Goal: Task Accomplishment & Management: Manage account settings

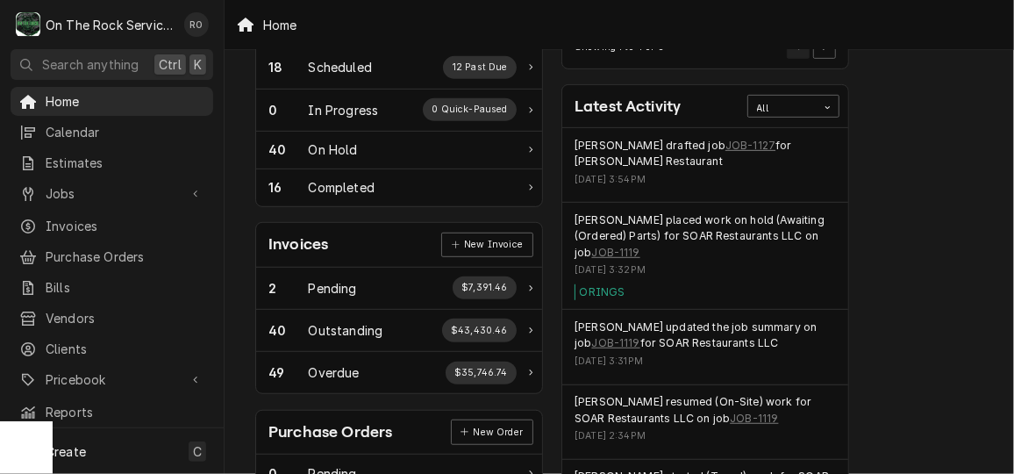
scroll to position [362, 0]
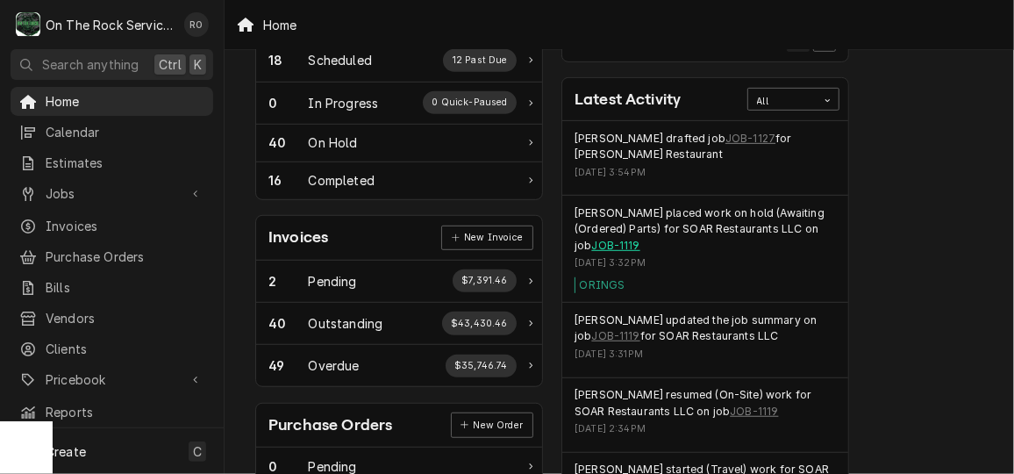
click at [605, 238] on link "JOB-1119" at bounding box center [615, 246] width 48 height 16
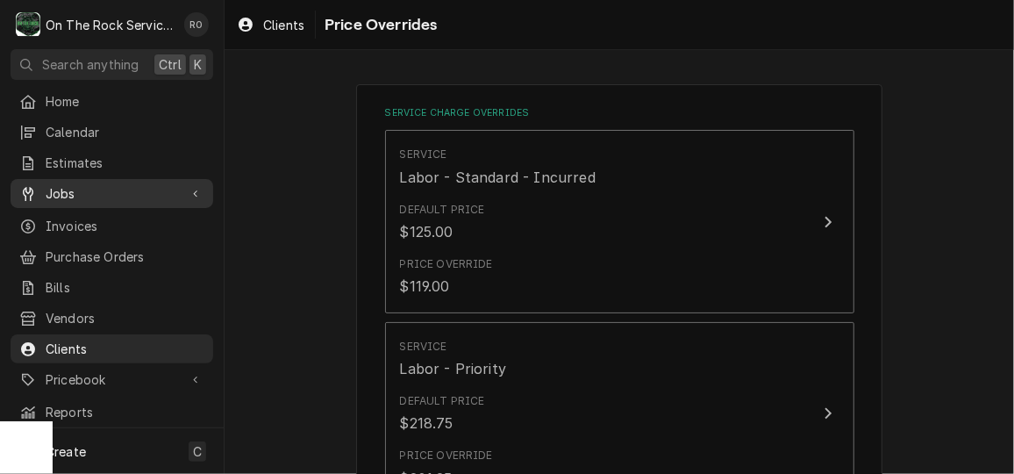
scroll to position [1186, 0]
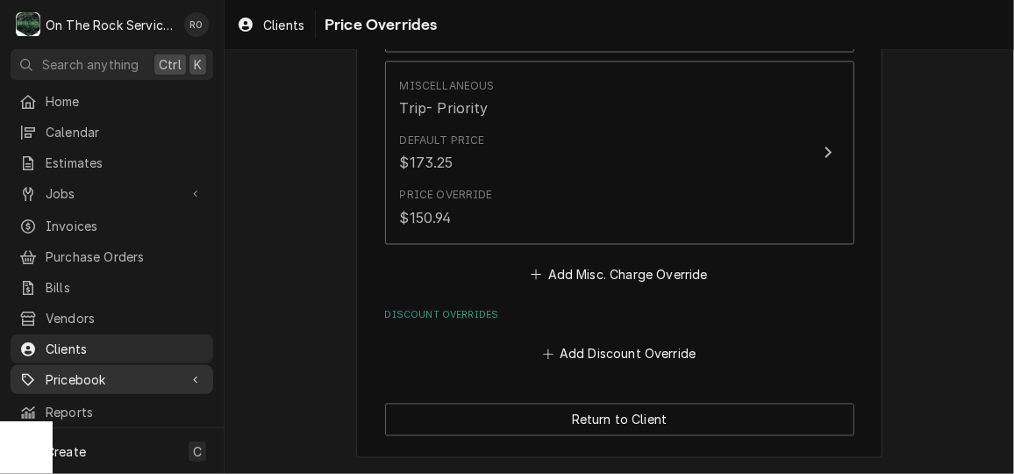
click at [131, 370] on span "Pricebook" at bounding box center [112, 379] width 132 height 18
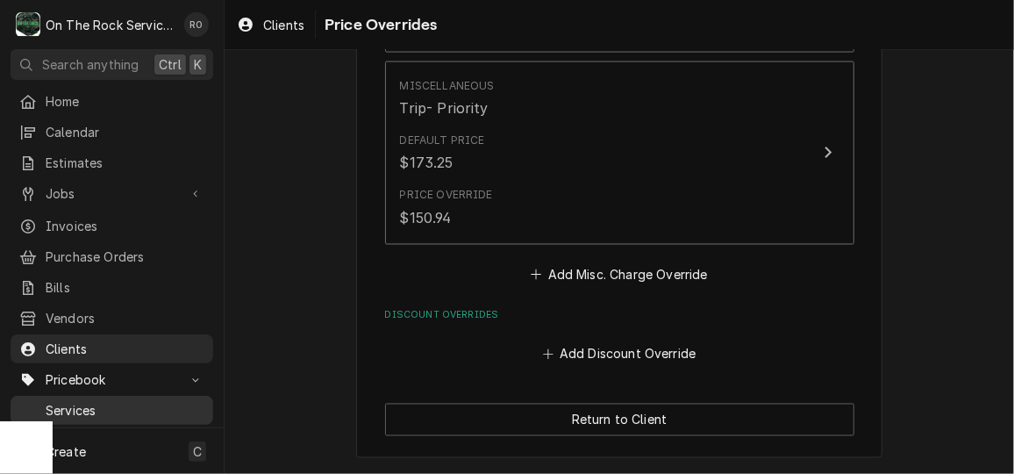
scroll to position [53, 0]
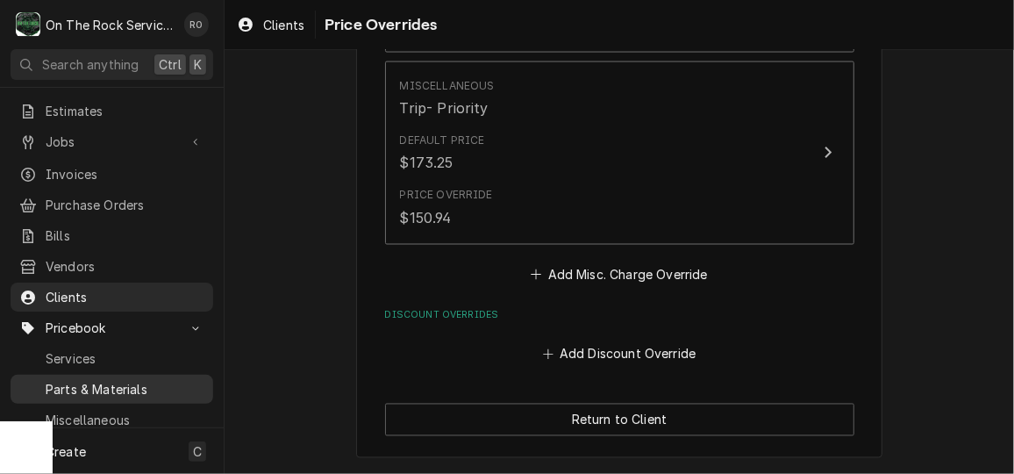
click at [128, 385] on link "Parts & Materials" at bounding box center [112, 389] width 203 height 29
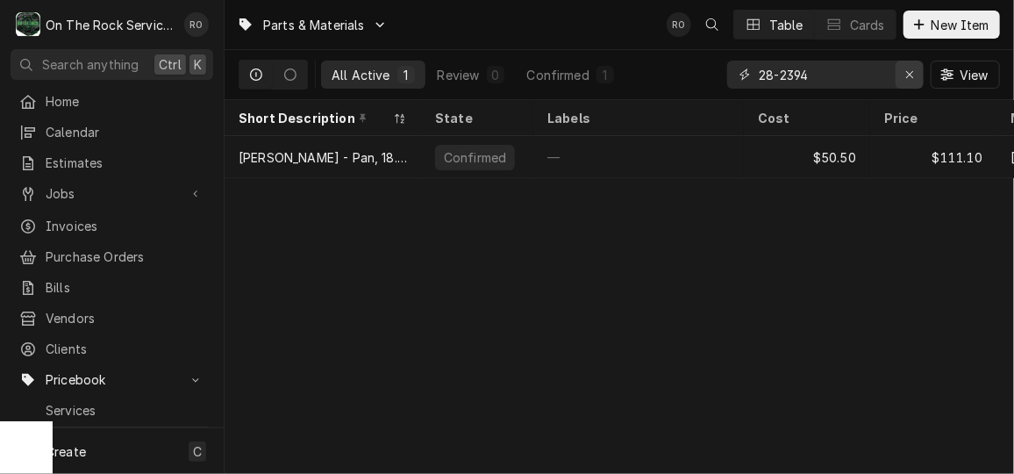
click at [913, 71] on icon "Erase input" at bounding box center [910, 74] width 10 height 12
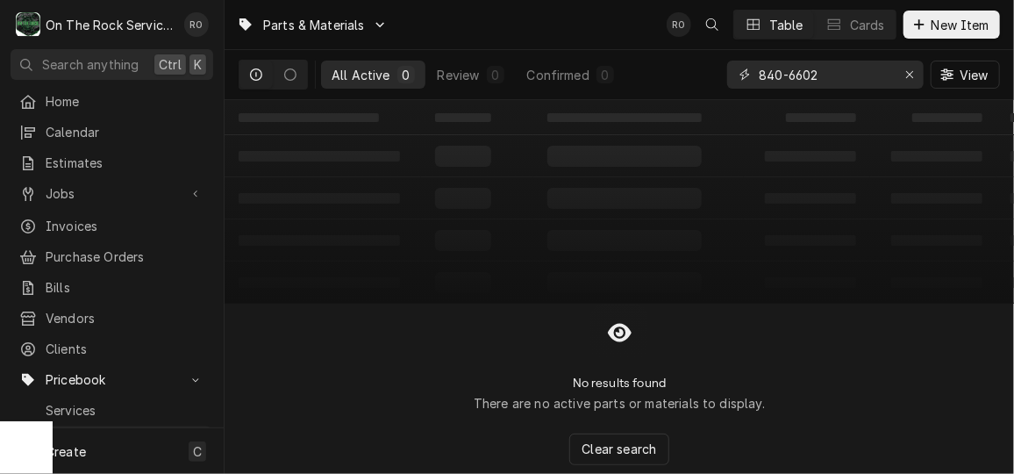
type input "840-6602"
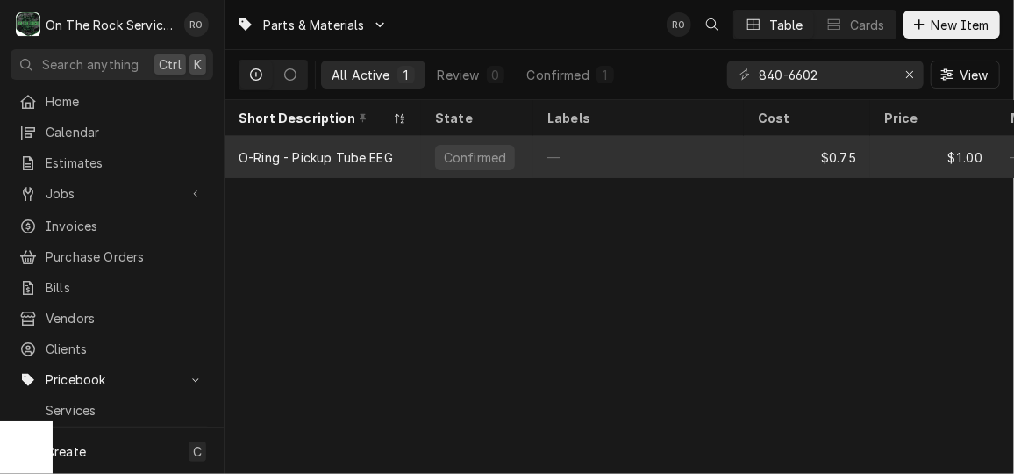
click at [369, 149] on div "O-Ring - Pickup Tube EEG" at bounding box center [316, 157] width 154 height 18
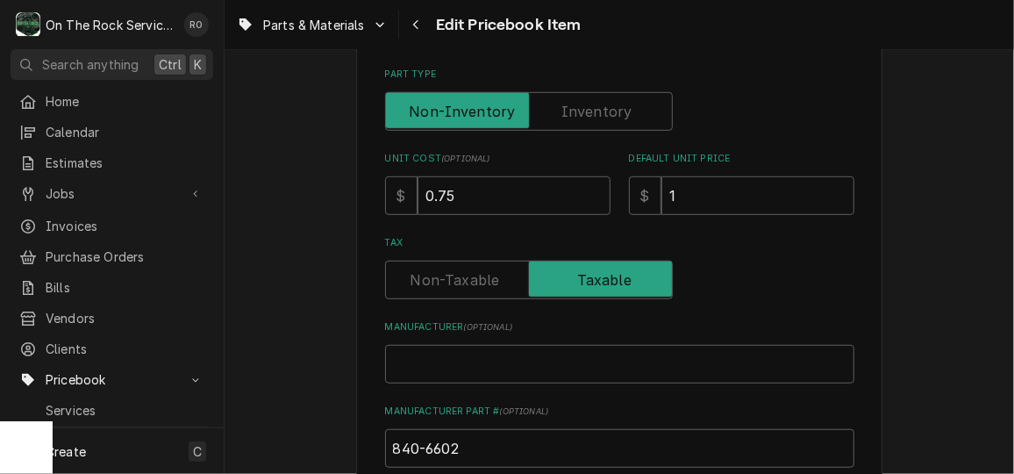
scroll to position [441, 0]
drag, startPoint x: 740, startPoint y: 202, endPoint x: 620, endPoint y: 182, distance: 121.8
click at [620, 182] on div "Unit Cost ( optional ) $ 0.75 Default Unit Price $ 1" at bounding box center [619, 183] width 469 height 62
type textarea "x"
type input "3"
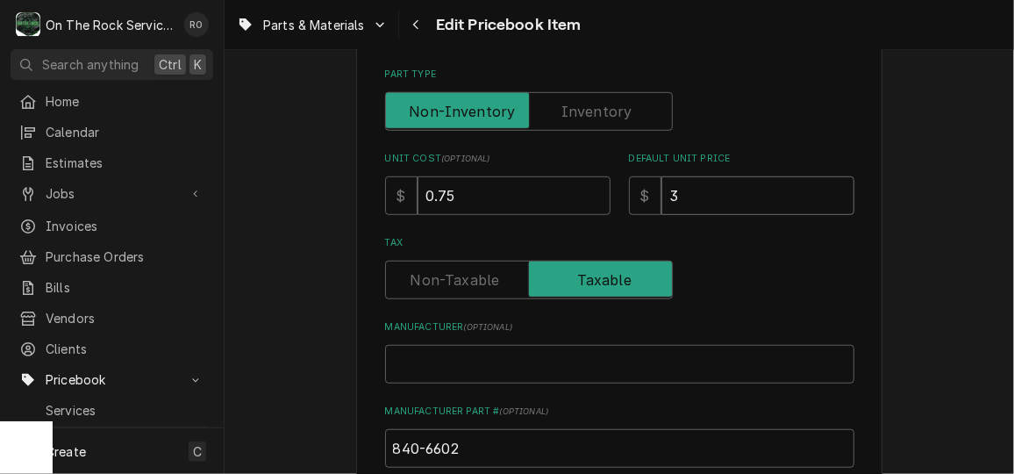
type textarea "x"
type input "3.9"
type textarea "x"
type input "3.99"
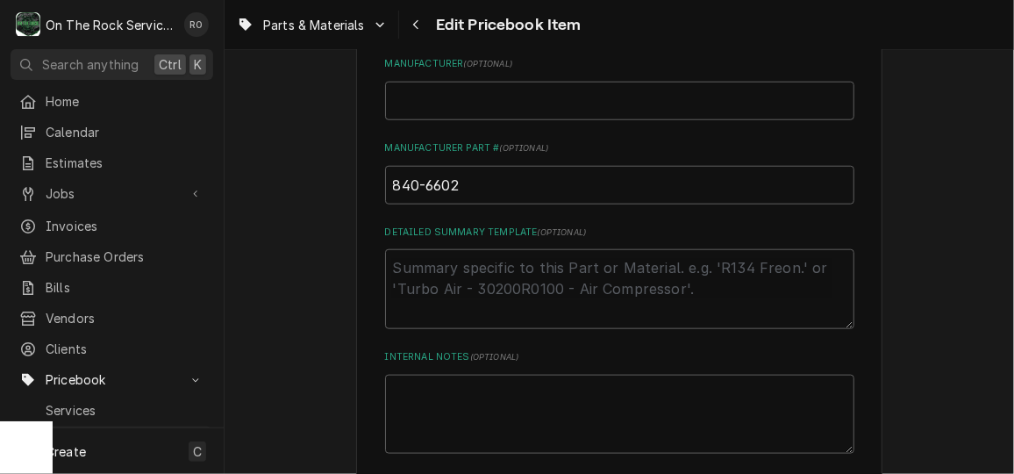
scroll to position [710, 0]
click at [467, 172] on input "840-6602" at bounding box center [619, 179] width 469 height 39
type textarea "x"
type input "840-6602,"
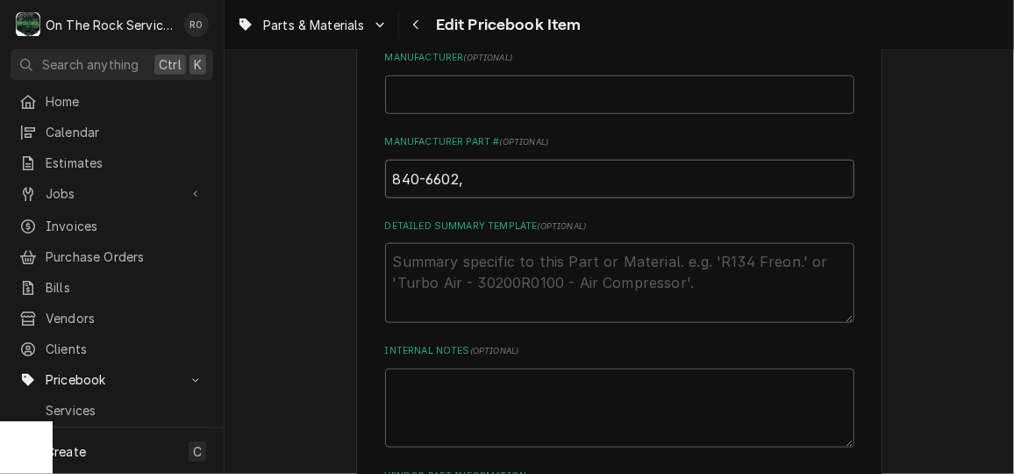
type textarea "x"
type input "840-6602,"
type textarea "x"
type input "840-6602, 8"
type textarea "x"
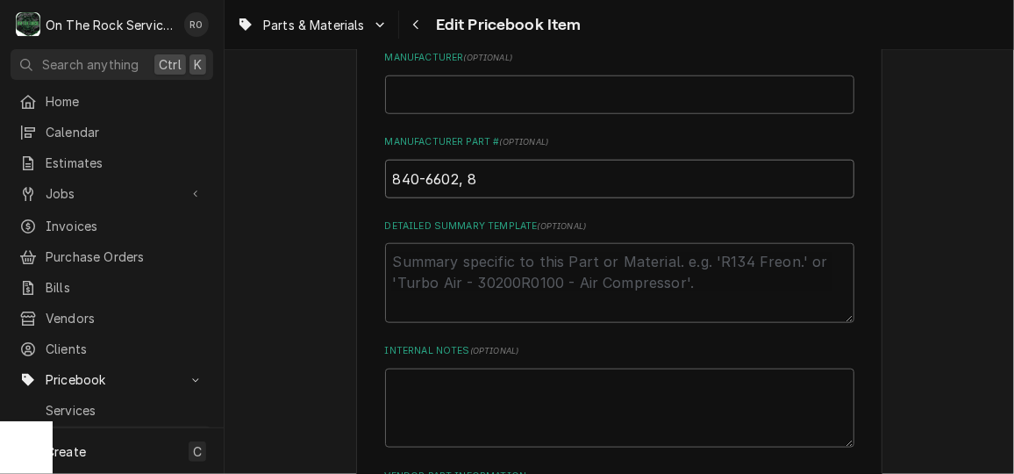
type input "840-6602, 84"
type textarea "x"
type input "840-6602, 840"
type textarea "x"
type input "840-6602, 840-"
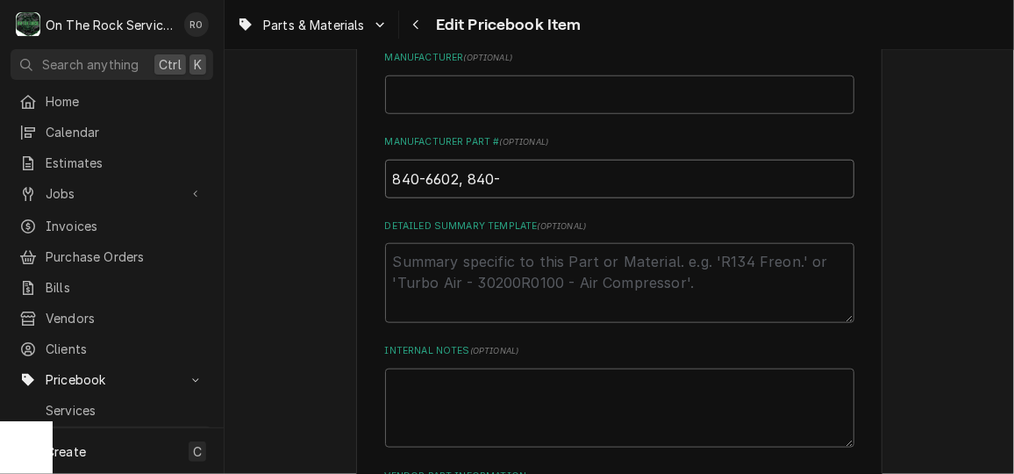
type textarea "x"
type input "840-6602, 840"
type textarea "x"
type input "840-6602, 8406"
type textarea "x"
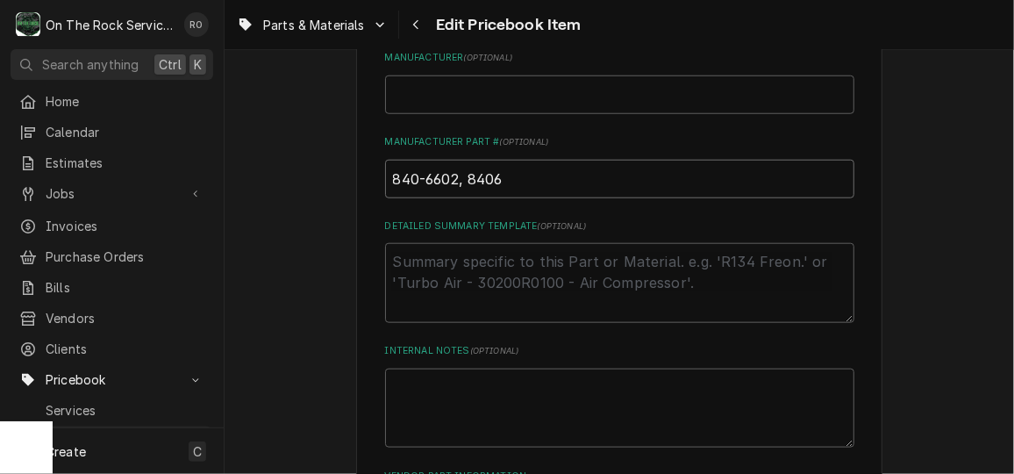
type input "840-6602, 84066"
type textarea "x"
type input "840-6602, 840660"
type textarea "x"
type input "840-6602, 8406602"
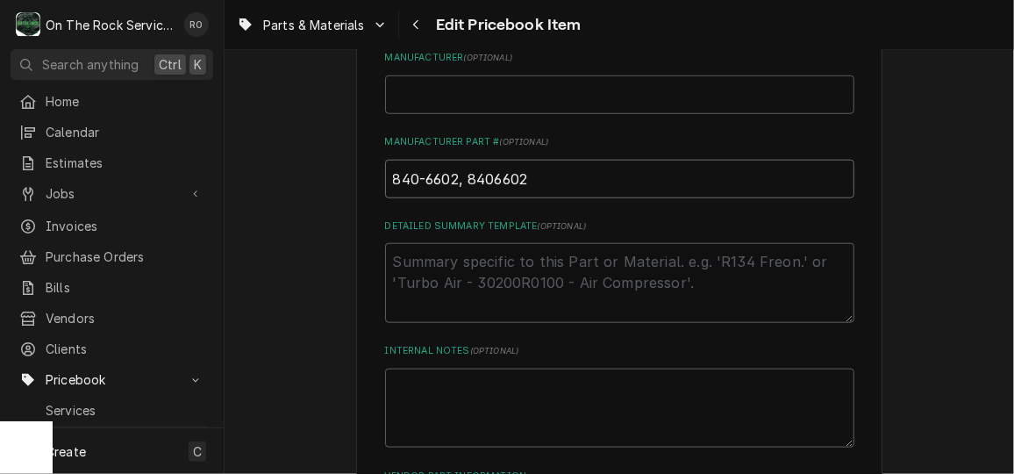
type textarea "x"
type input "840-6602, 8406602,"
type textarea "x"
type input "840-6602, 8406602,"
click at [560, 184] on input "840-6602, 8406602," at bounding box center [619, 179] width 469 height 39
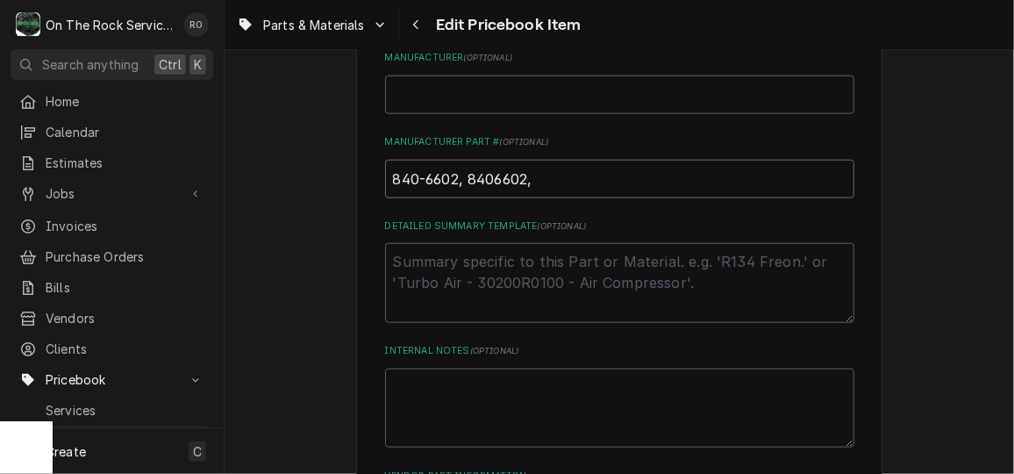
paste input "74189"
type textarea "x"
type input "840-6602, 8406602, 74189"
click at [522, 103] on input "Manufacturer ( optional )" at bounding box center [619, 94] width 469 height 39
type textarea "x"
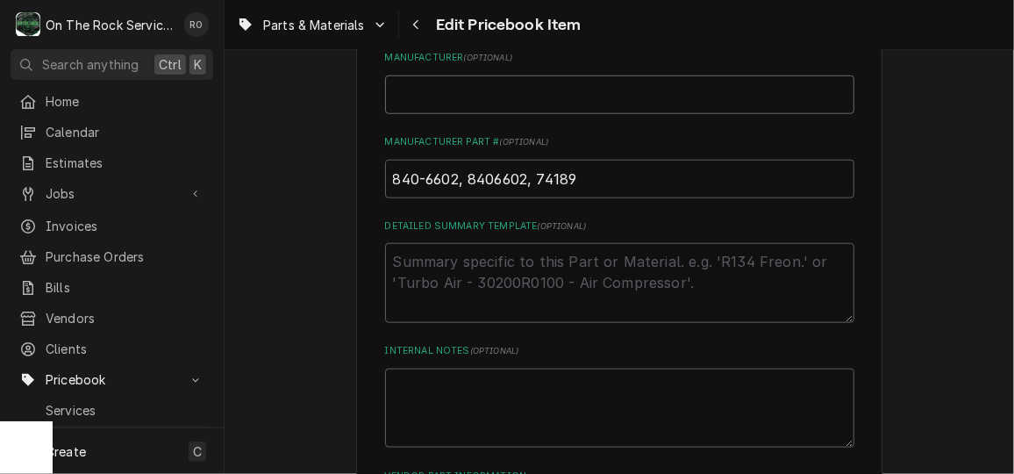
type input "H"
click at [522, 103] on input "H" at bounding box center [619, 94] width 469 height 39
type textarea "x"
type input "He"
type textarea "x"
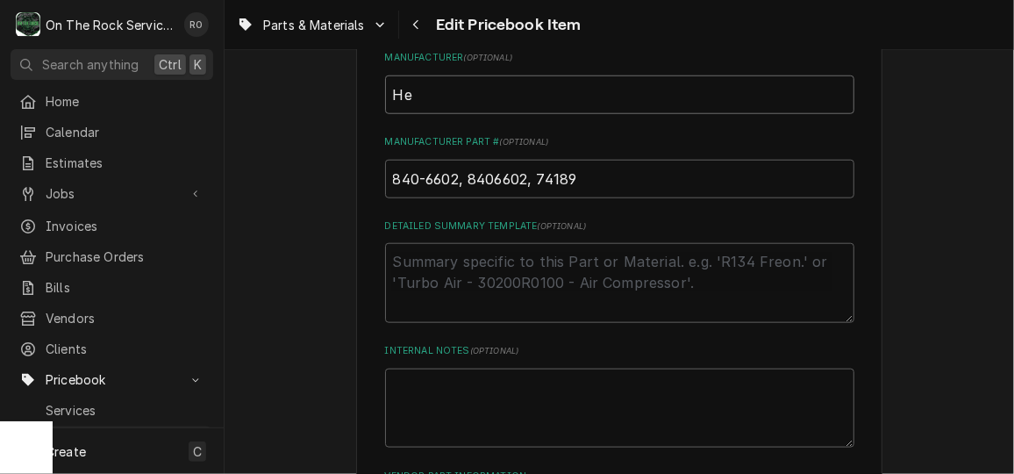
type input "Hen"
type textarea "x"
type input "Henn"
type textarea "x"
type input "Henny"
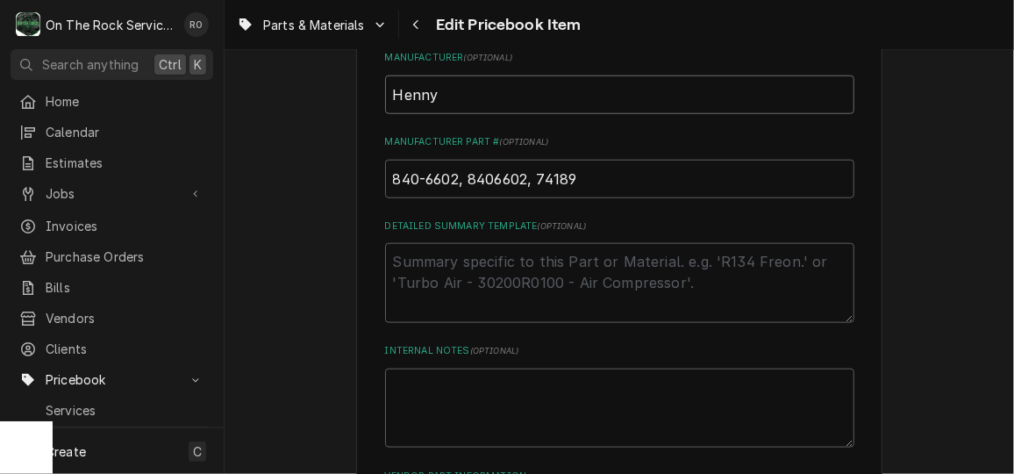
type textarea "x"
type input "Henny"
type textarea "x"
type input "Henny P"
type textarea "x"
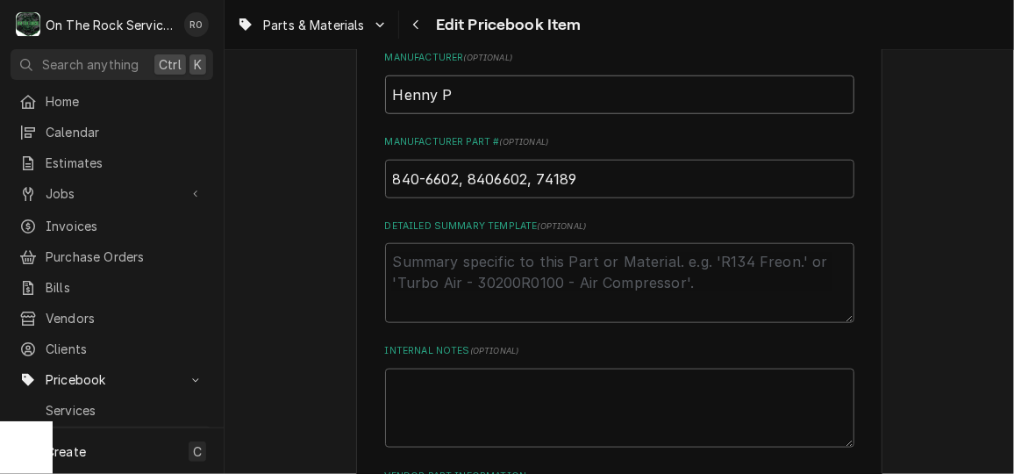
type input "Henny Pe"
type textarea "x"
type input "Henny Pen"
type textarea "x"
type input "Henny Penn"
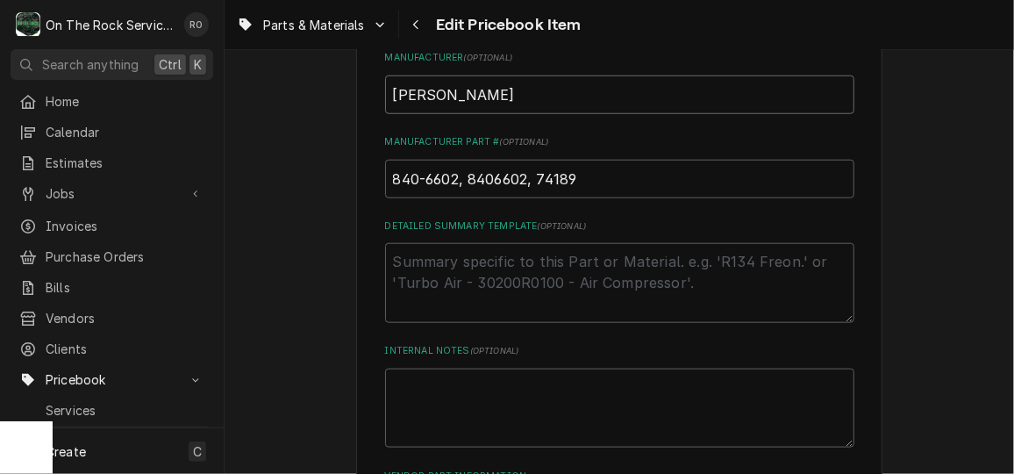
type textarea "x"
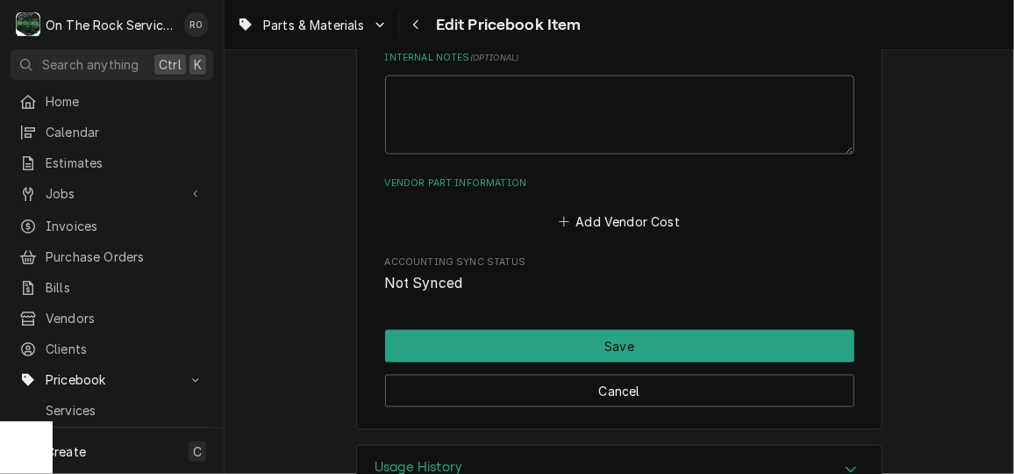
scroll to position [1009, 0]
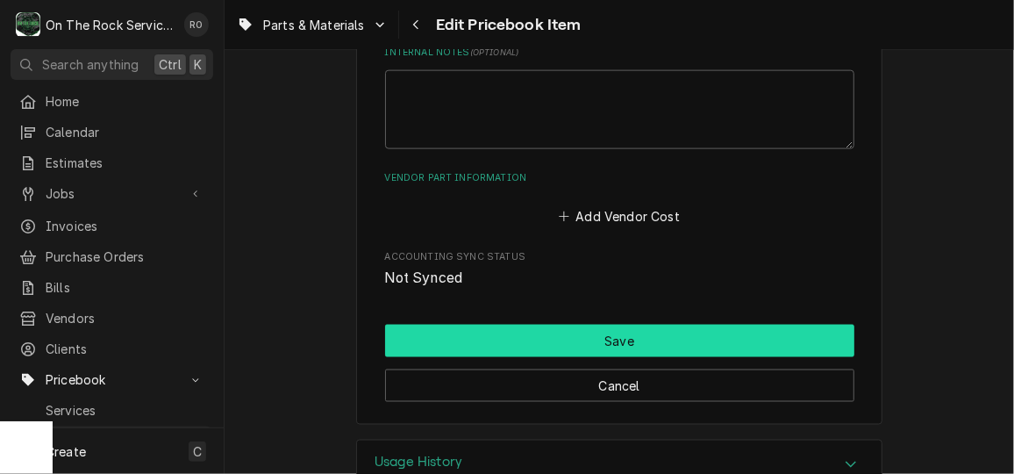
type input "Henny Penny"
click at [503, 341] on button "Save" at bounding box center [619, 341] width 469 height 32
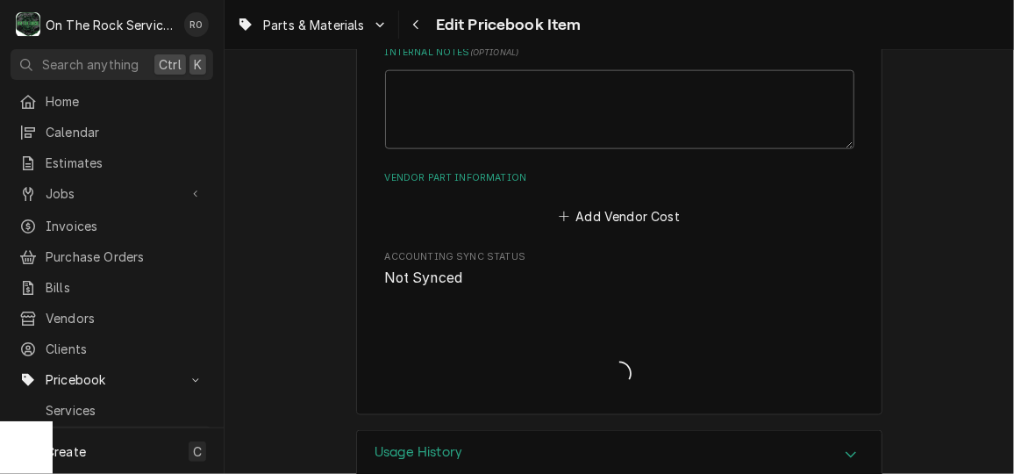
type textarea "x"
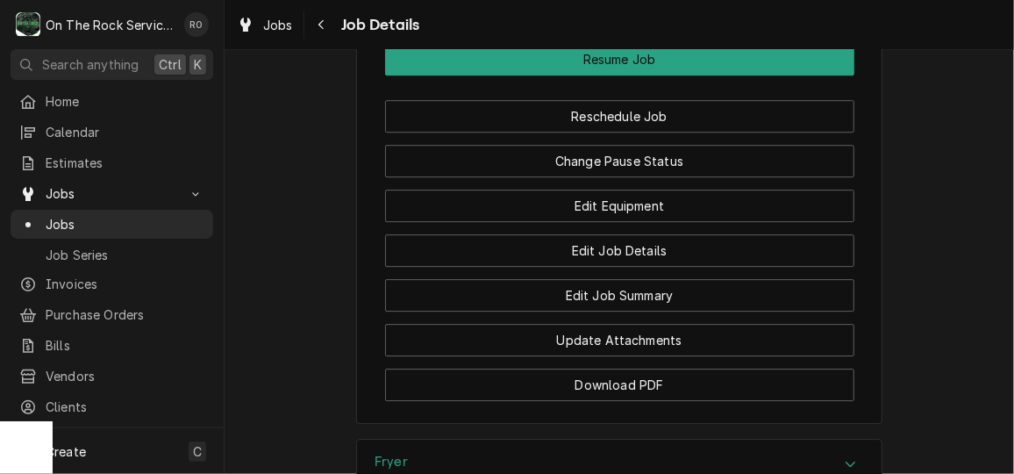
scroll to position [2180, 0]
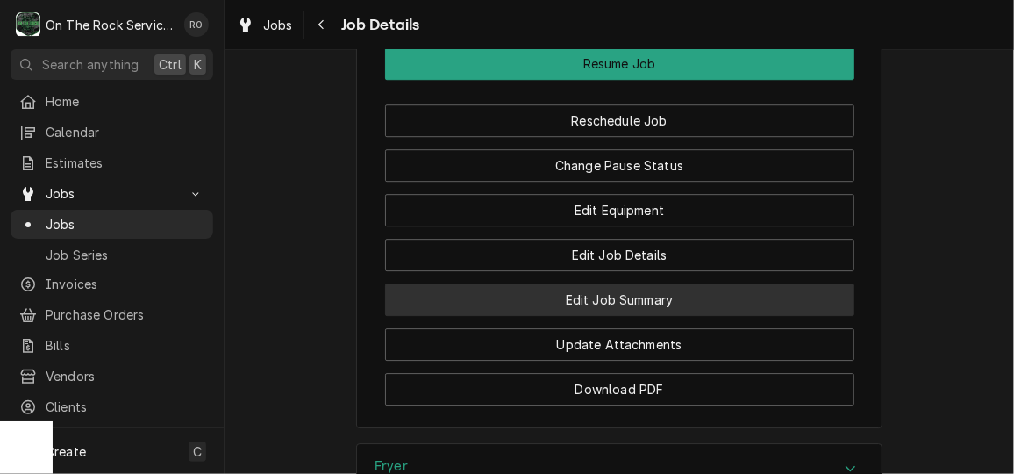
click at [742, 316] on button "Edit Job Summary" at bounding box center [619, 299] width 469 height 32
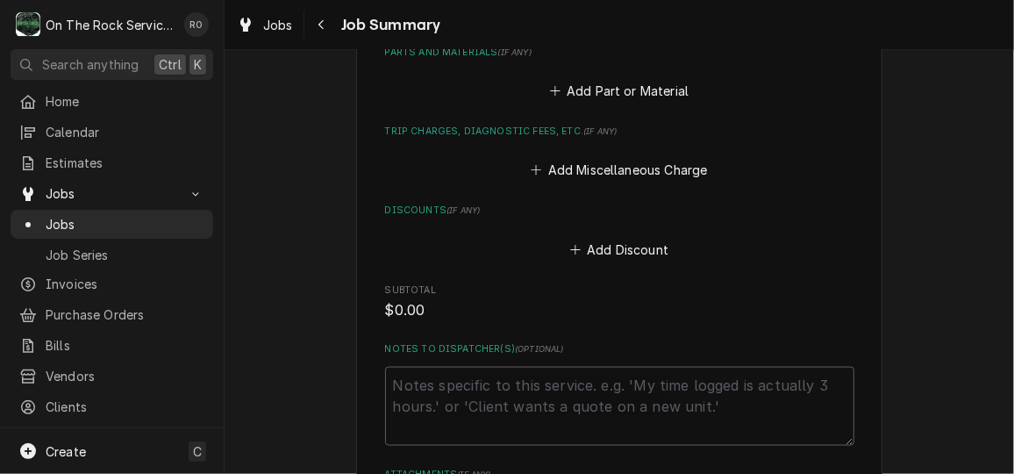
scroll to position [903, 0]
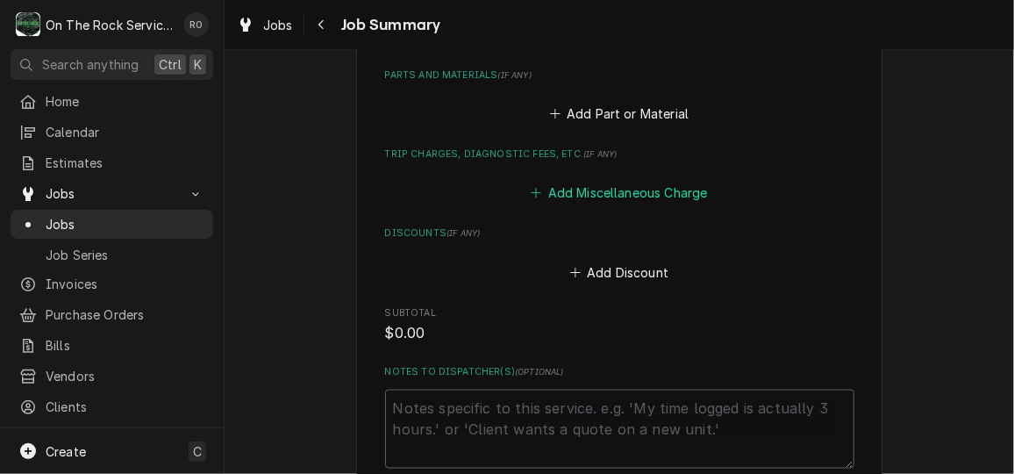
click at [632, 198] on button "Add Miscellaneous Charge" at bounding box center [619, 193] width 182 height 25
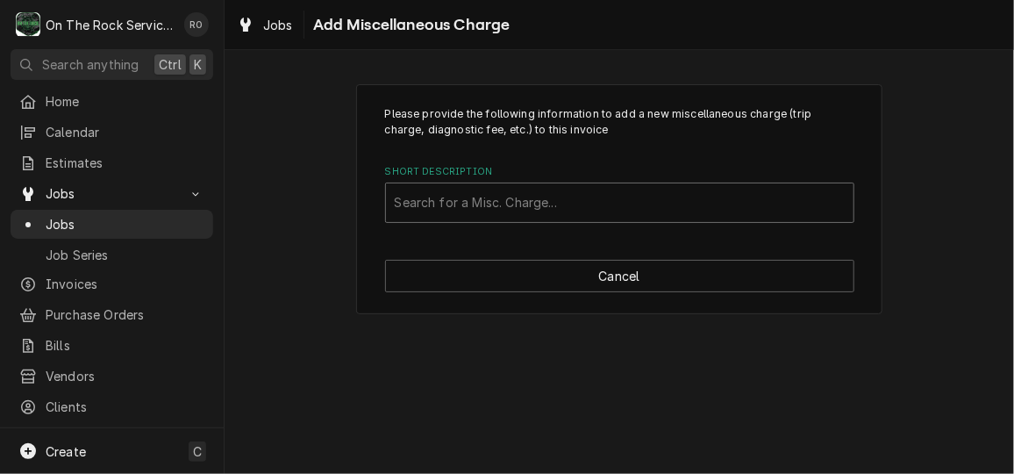
click at [595, 214] on div "Short Description" at bounding box center [620, 203] width 450 height 32
type input "trip"
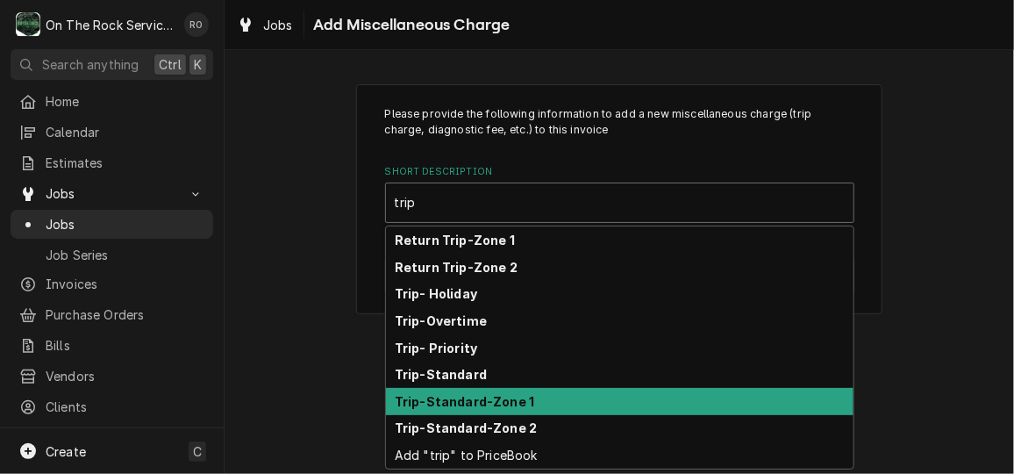
click at [585, 399] on div "Trip-Standard-Zone 1" at bounding box center [619, 401] width 467 height 27
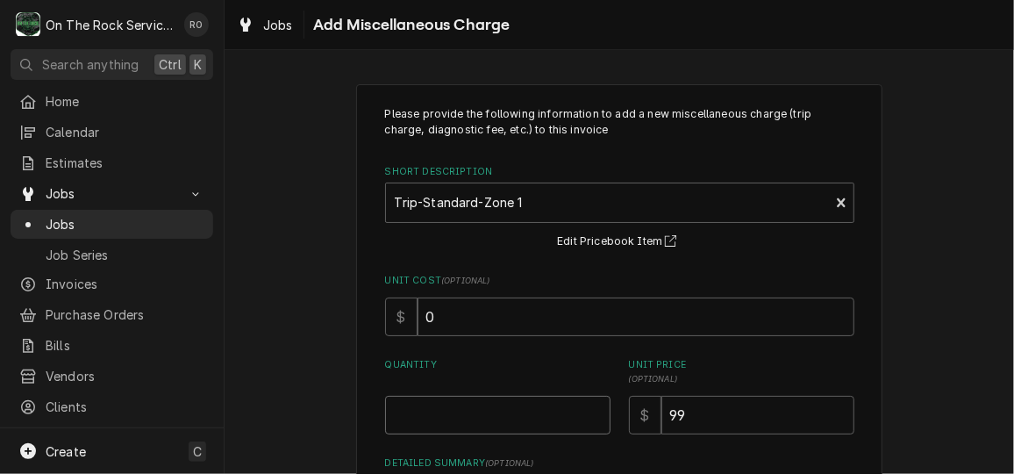
click at [555, 407] on input "Quantity" at bounding box center [497, 415] width 225 height 39
type textarea "x"
type input "1"
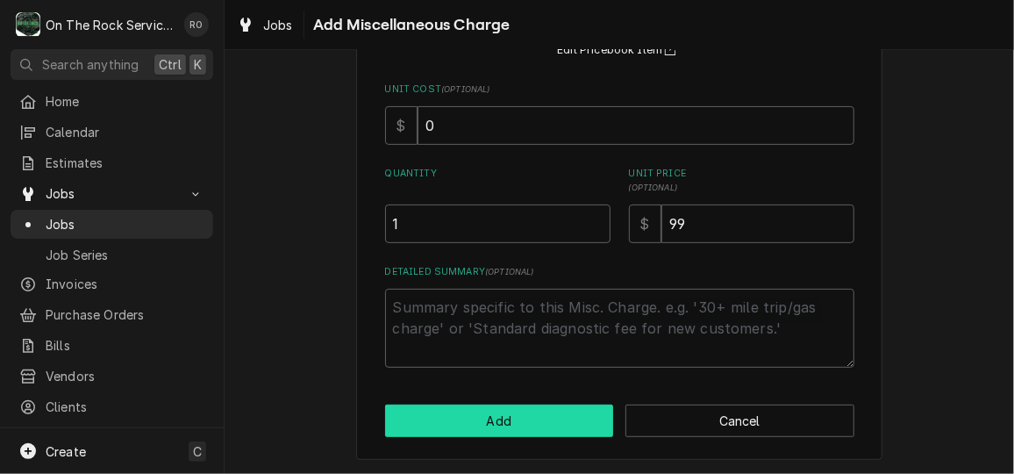
click at [547, 423] on button "Add" at bounding box center [499, 420] width 229 height 32
type textarea "x"
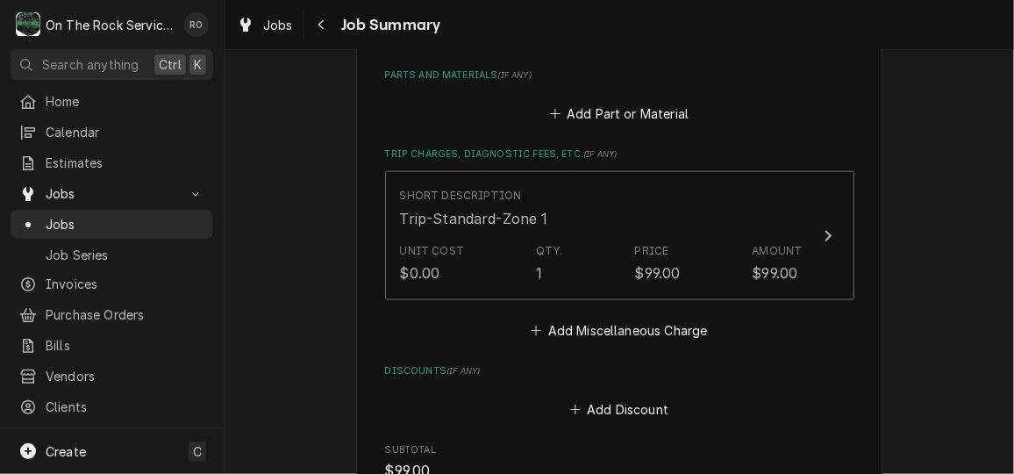
scroll to position [967, 0]
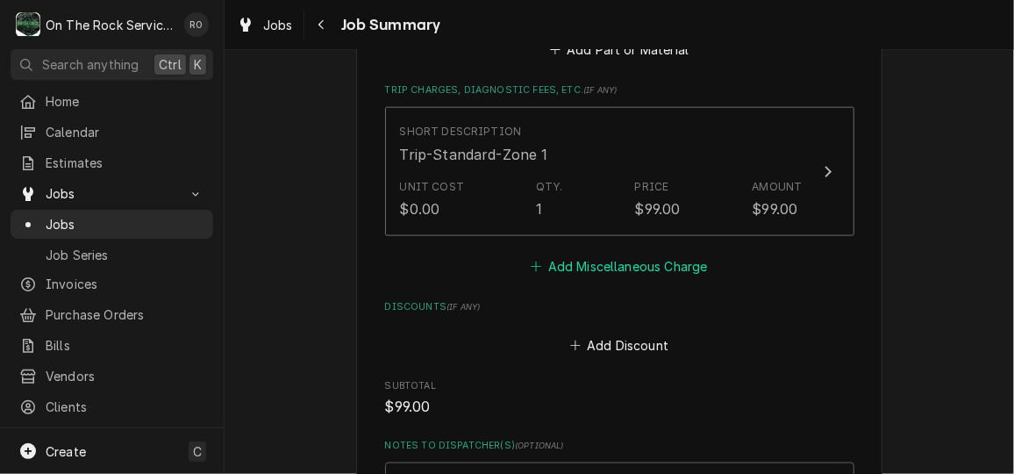
click at [636, 275] on button "Add Miscellaneous Charge" at bounding box center [619, 265] width 182 height 25
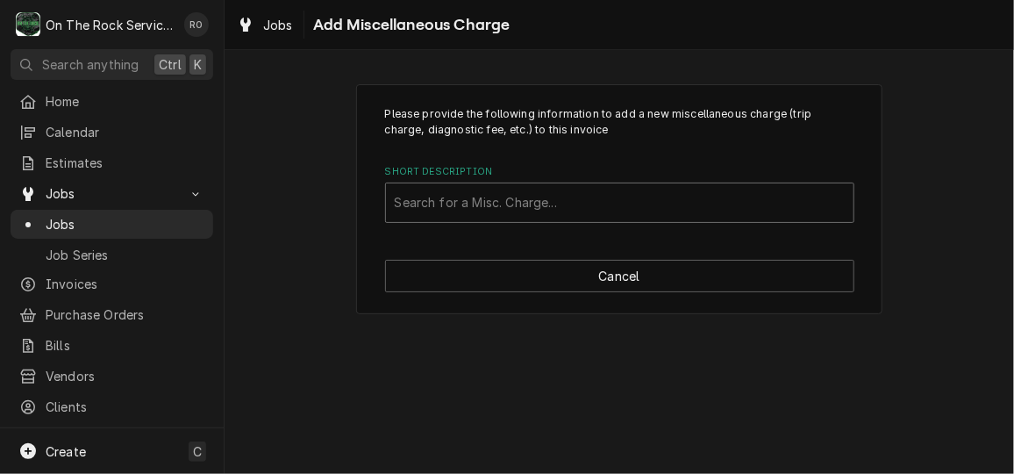
click at [560, 207] on div "Short Description" at bounding box center [620, 203] width 450 height 32
type input "return"
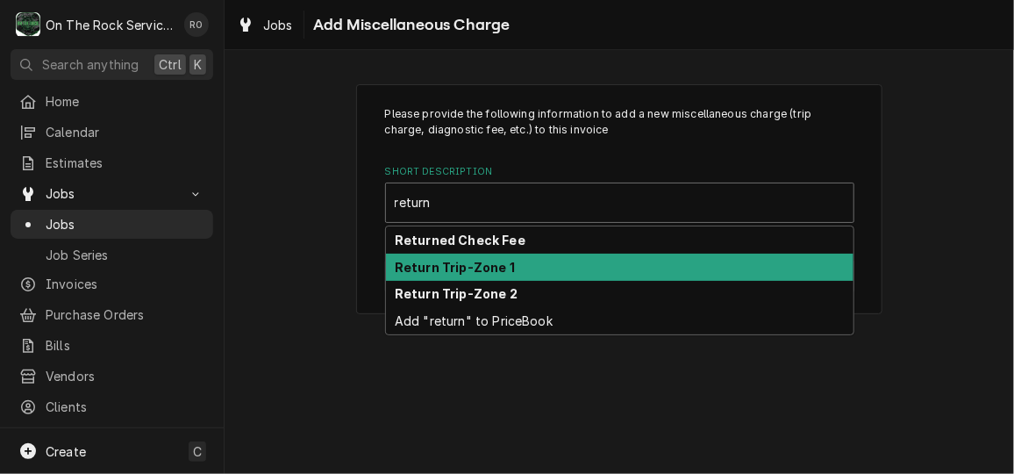
click at [552, 264] on div "Return Trip-Zone 1" at bounding box center [619, 266] width 467 height 27
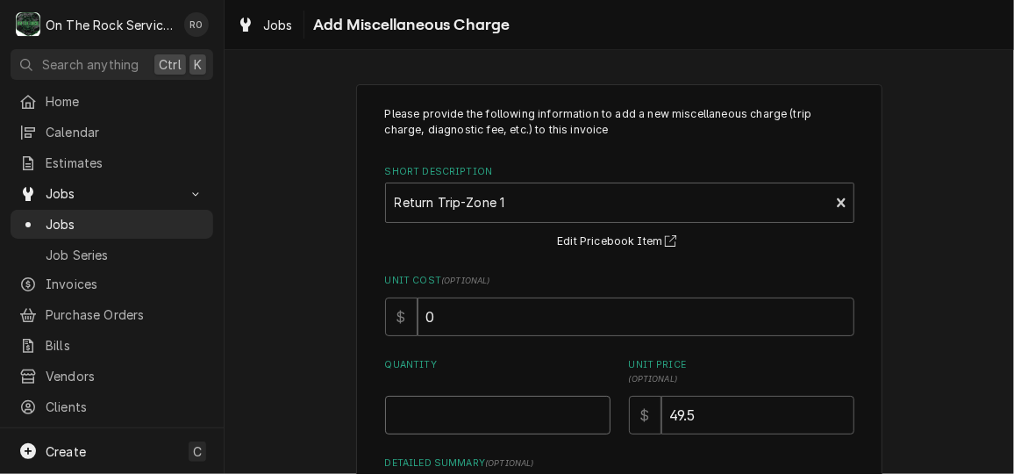
click at [510, 412] on input "Quantity" at bounding box center [497, 415] width 225 height 39
type textarea "x"
type input "1"
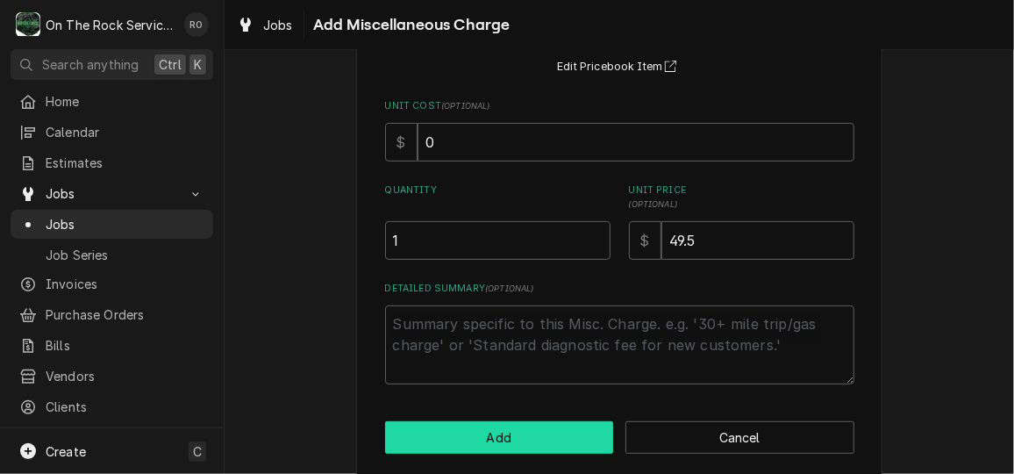
click at [510, 441] on button "Add" at bounding box center [499, 437] width 229 height 32
type textarea "x"
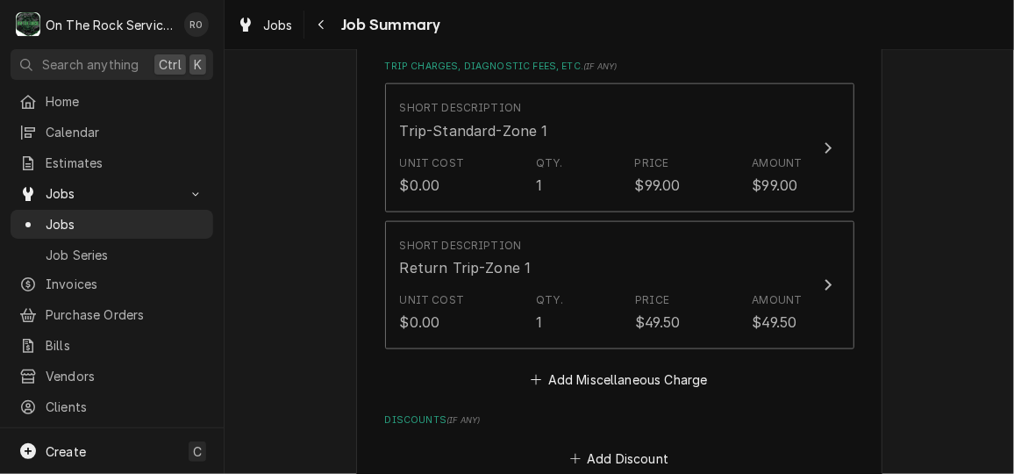
scroll to position [988, 0]
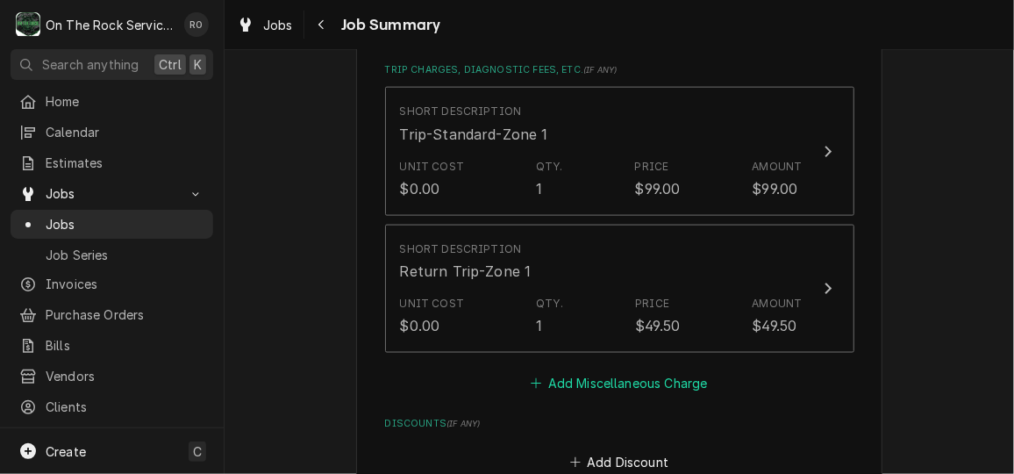
click at [599, 380] on button "Add Miscellaneous Charge" at bounding box center [619, 383] width 182 height 25
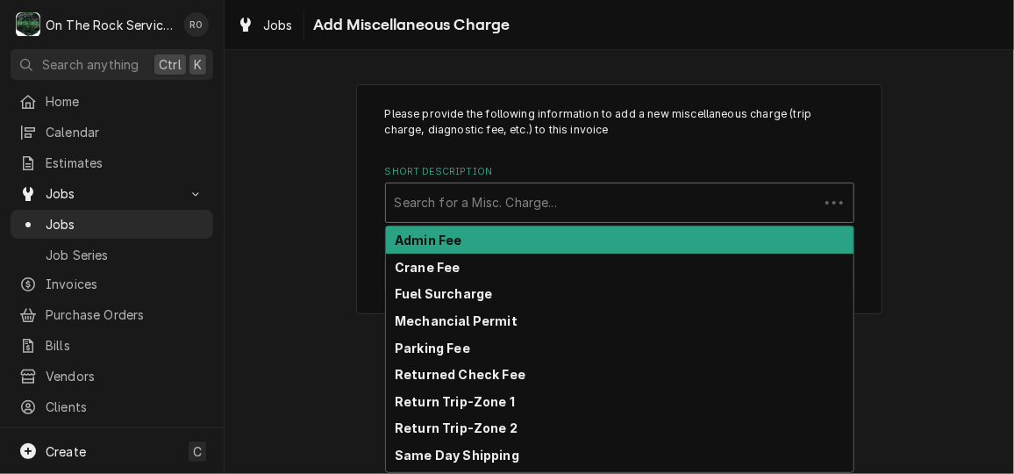
click at [589, 198] on div "Short Description" at bounding box center [602, 203] width 415 height 32
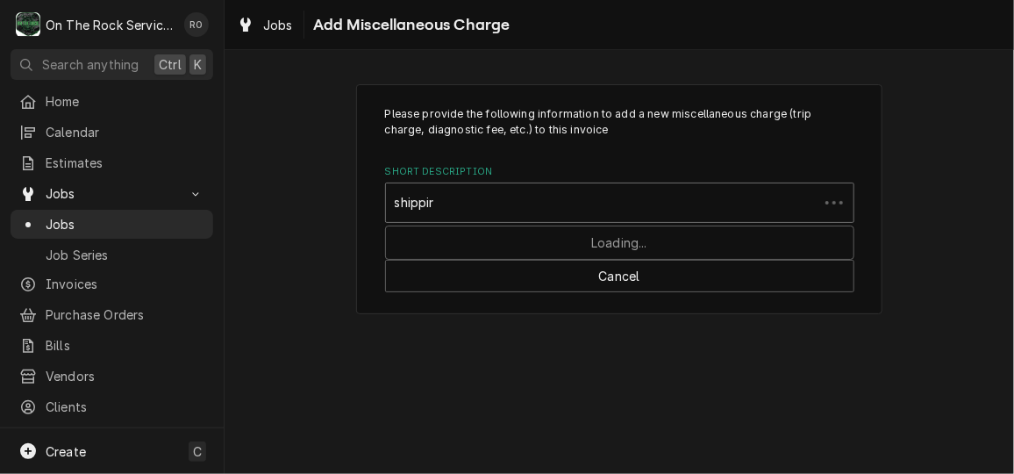
type input "shipping"
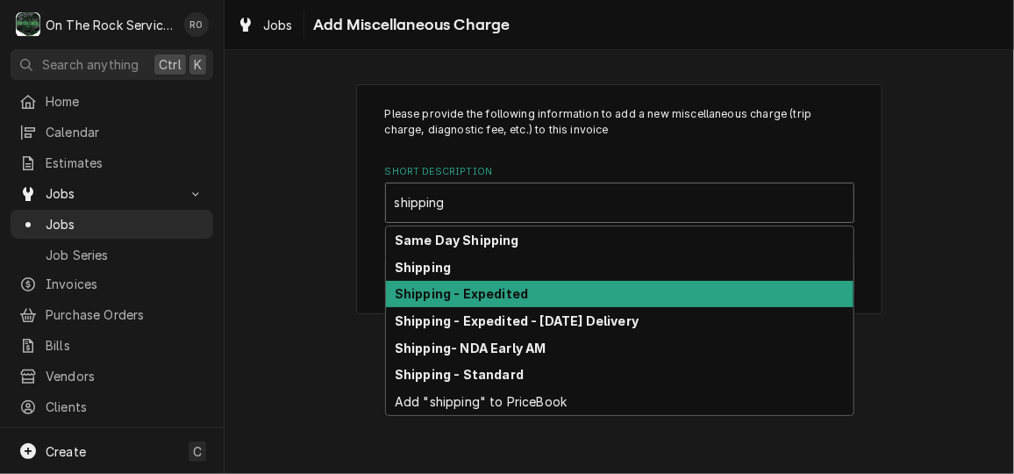
click at [583, 301] on div "Shipping - Expedited" at bounding box center [619, 294] width 467 height 27
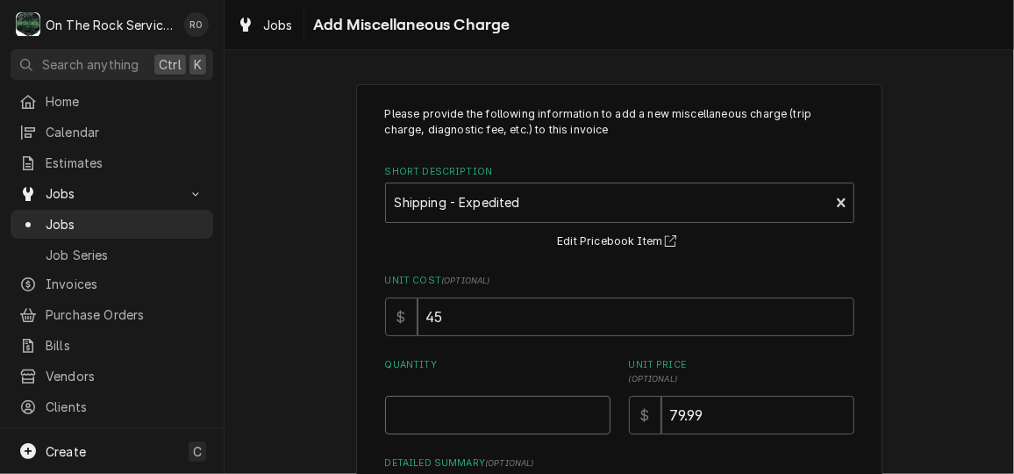
click at [482, 407] on input "Quantity" at bounding box center [497, 415] width 225 height 39
type textarea "x"
type input "1"
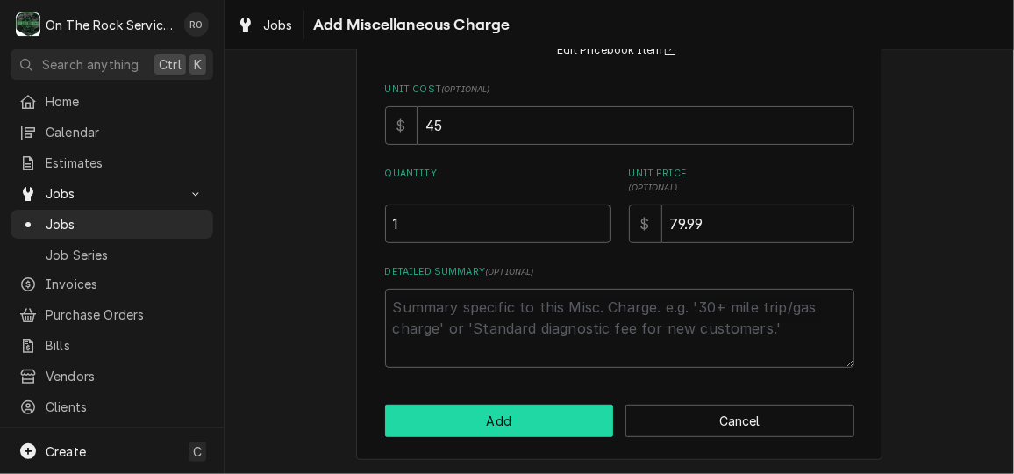
click at [482, 423] on button "Add" at bounding box center [499, 420] width 229 height 32
type textarea "x"
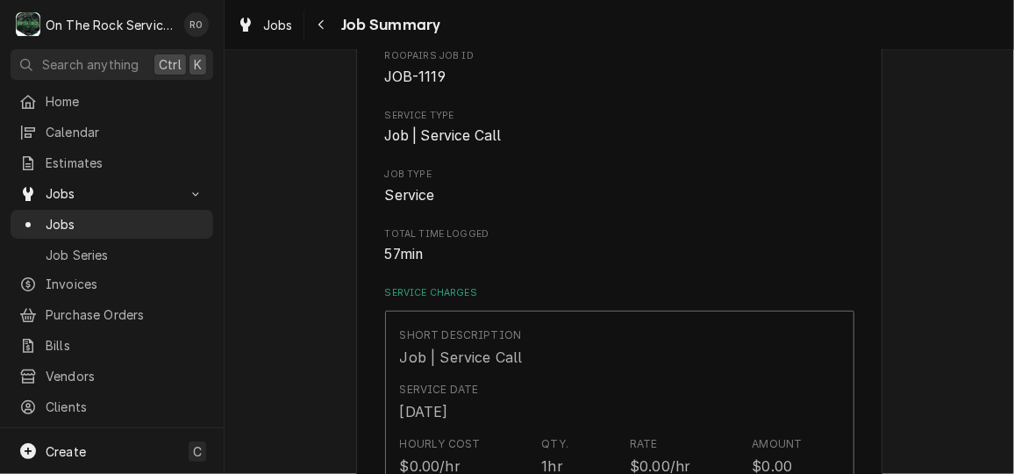
scroll to position [988, 0]
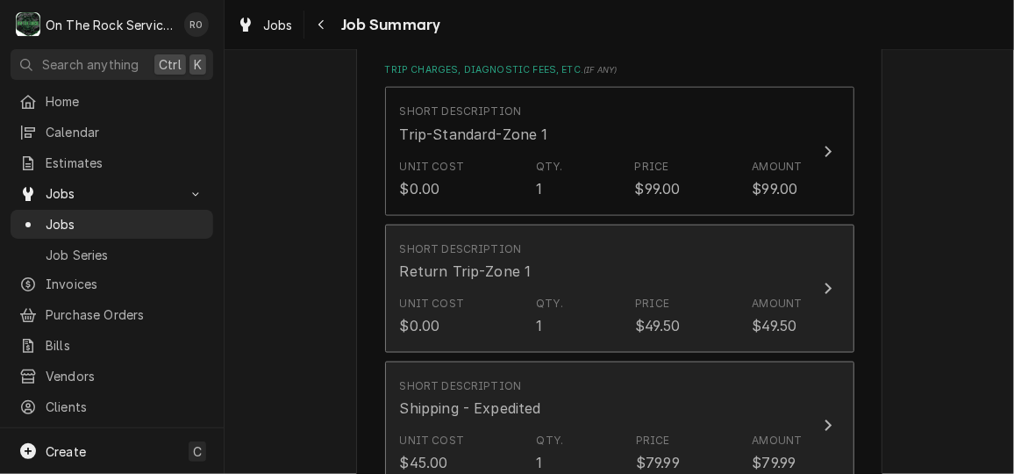
drag, startPoint x: 482, startPoint y: 422, endPoint x: 532, endPoint y: 332, distance: 102.5
click at [532, 332] on div "Short Description Trip-Standard-Zone 1 Unit Cost $0.00 Qty. 1 Price $99.00 Amou…" at bounding box center [619, 292] width 469 height 411
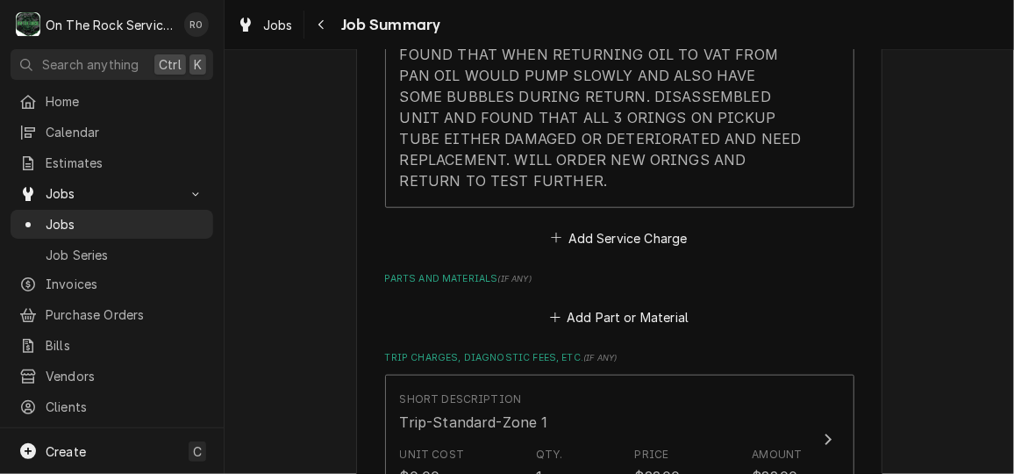
scroll to position [660, 0]
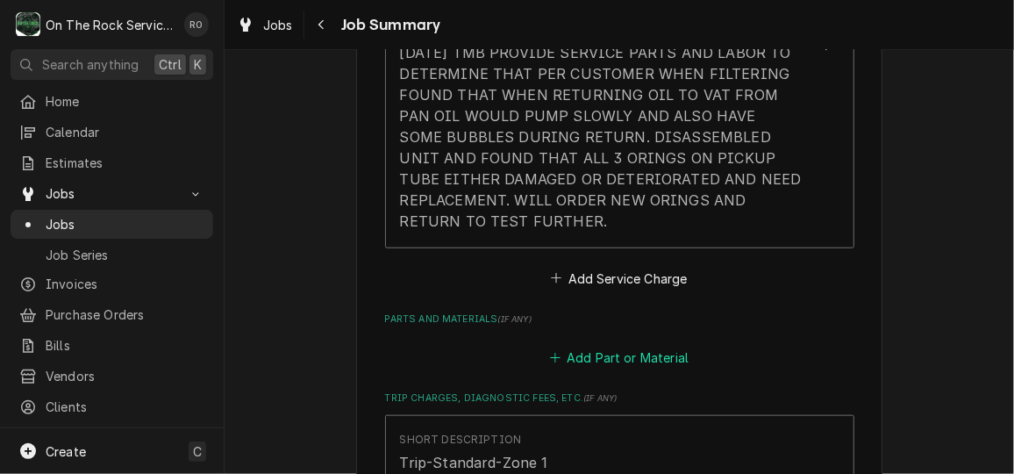
click at [586, 354] on button "Add Part or Material" at bounding box center [618, 358] width 145 height 25
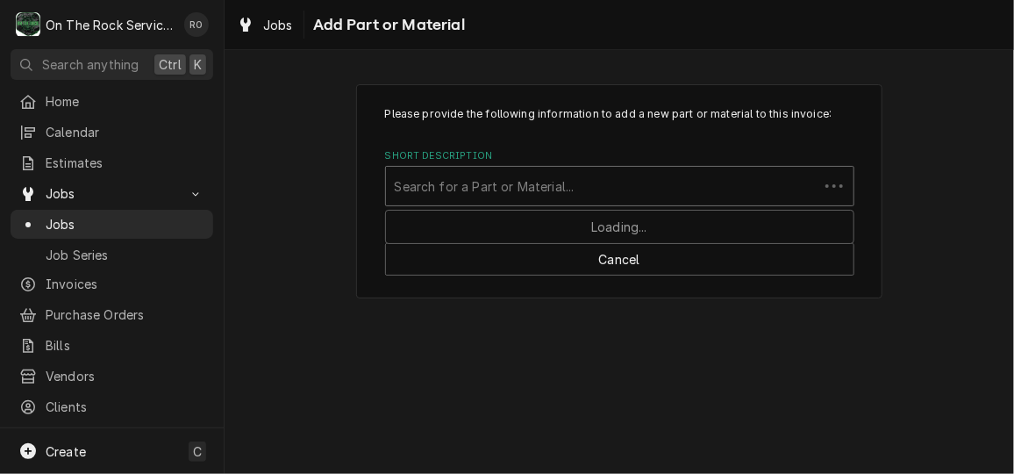
click at [522, 183] on div "Short Description" at bounding box center [602, 186] width 415 height 32
type input "74189"
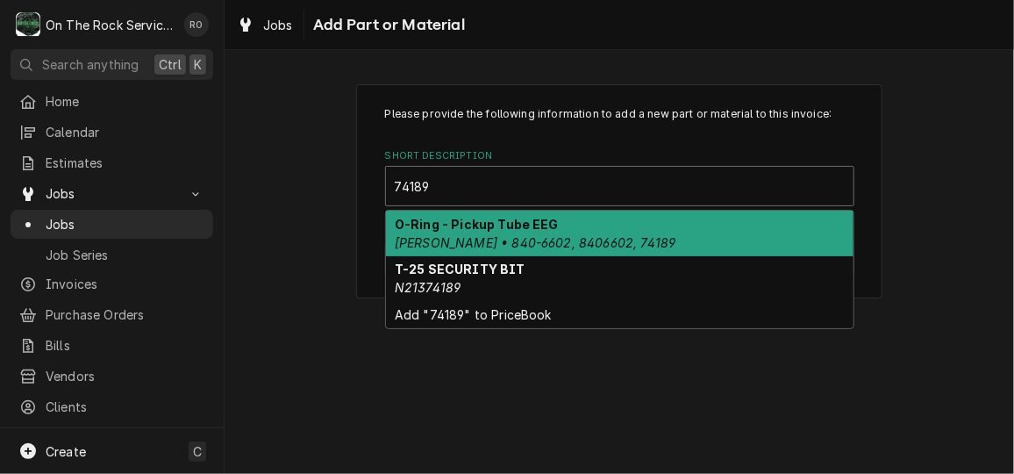
click at [517, 231] on div "O-Ring - Pickup Tube EEG Henny Penny • 840-6602, 8406602, 74189" at bounding box center [619, 233] width 467 height 46
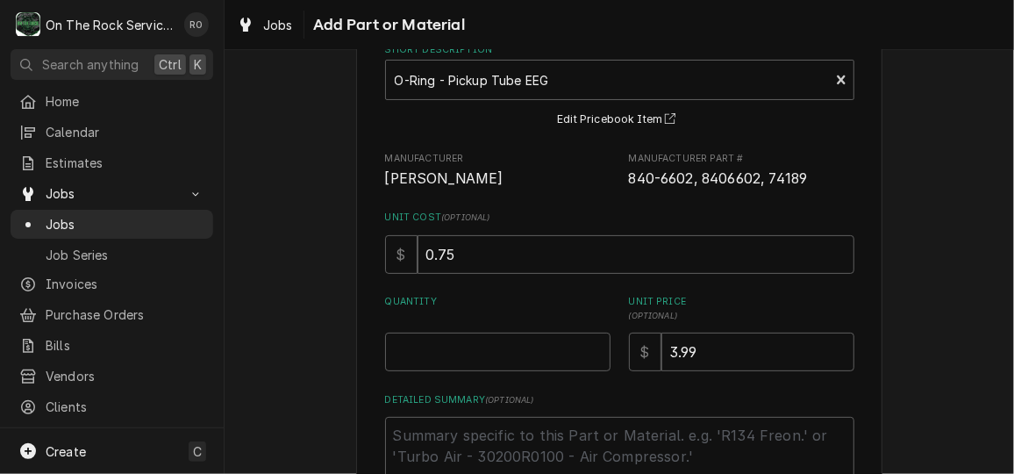
scroll to position [106, 0]
click at [485, 376] on div "Please provide the following information to add a new part or material to this …" at bounding box center [619, 248] width 469 height 496
click at [483, 358] on input "Quantity" at bounding box center [497, 351] width 225 height 39
type textarea "x"
type input "6"
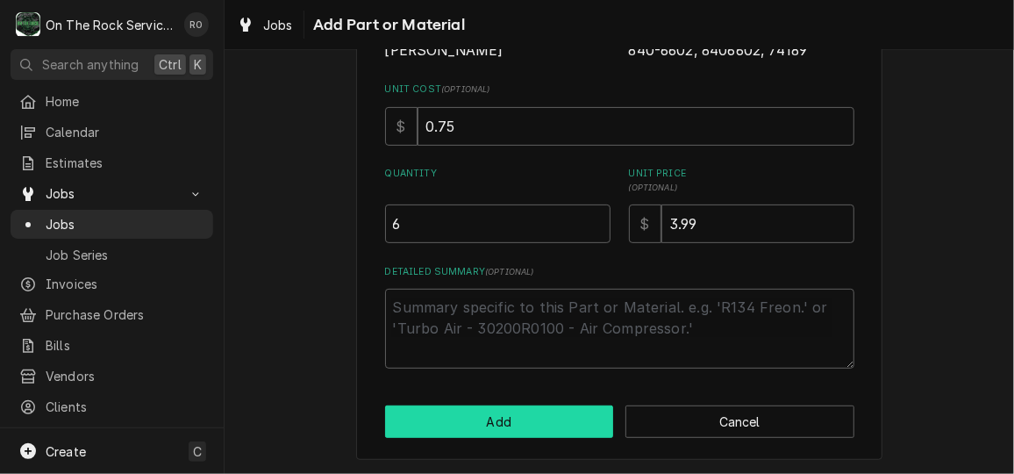
click at [490, 407] on button "Add" at bounding box center [499, 421] width 229 height 32
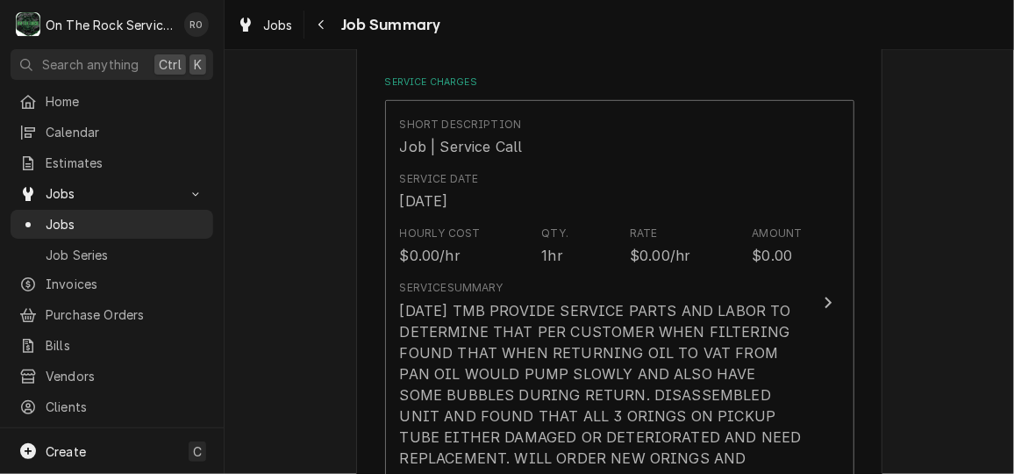
scroll to position [411, 0]
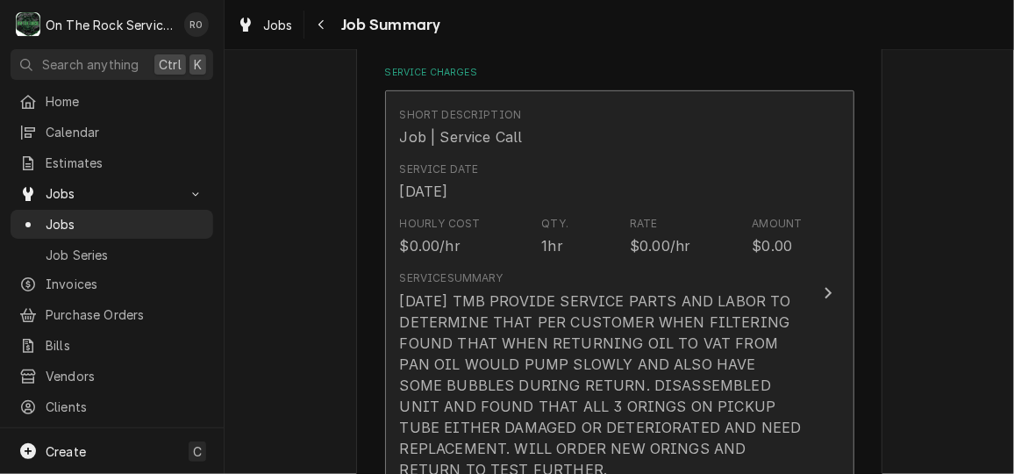
click at [796, 299] on div "10/2/25 TMB PROVIDE SERVICE PARTS AND LABOR TO DETERMINE THAT PER CUSTOMER WHEN…" at bounding box center [601, 384] width 403 height 189
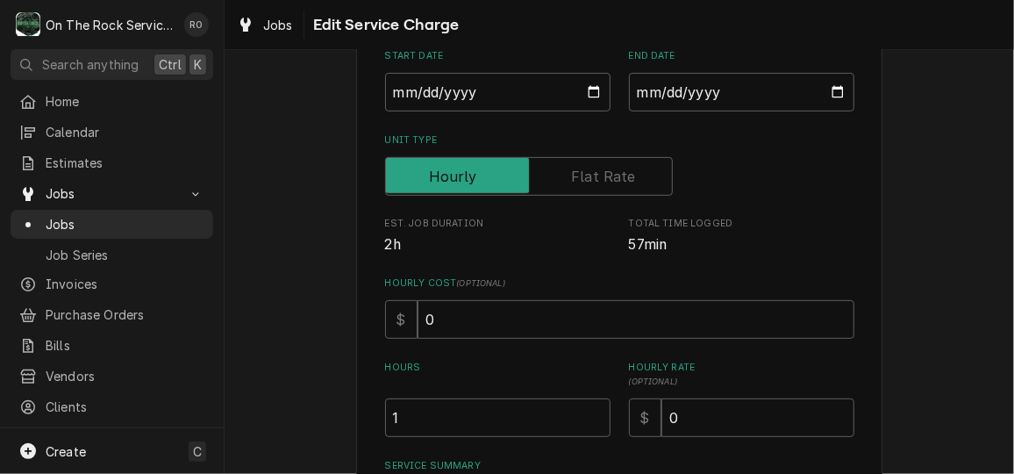
scroll to position [553, 0]
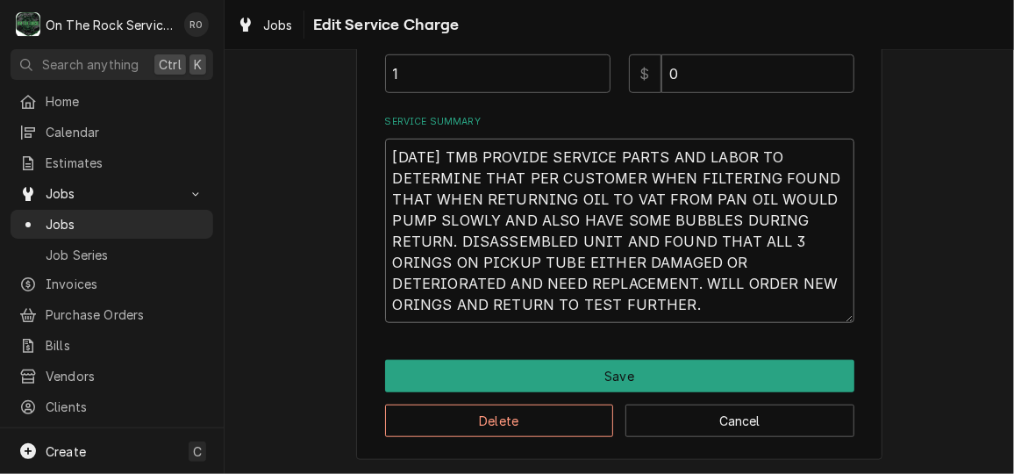
drag, startPoint x: 624, startPoint y: 304, endPoint x: 356, endPoint y: 133, distance: 317.5
type textarea "x"
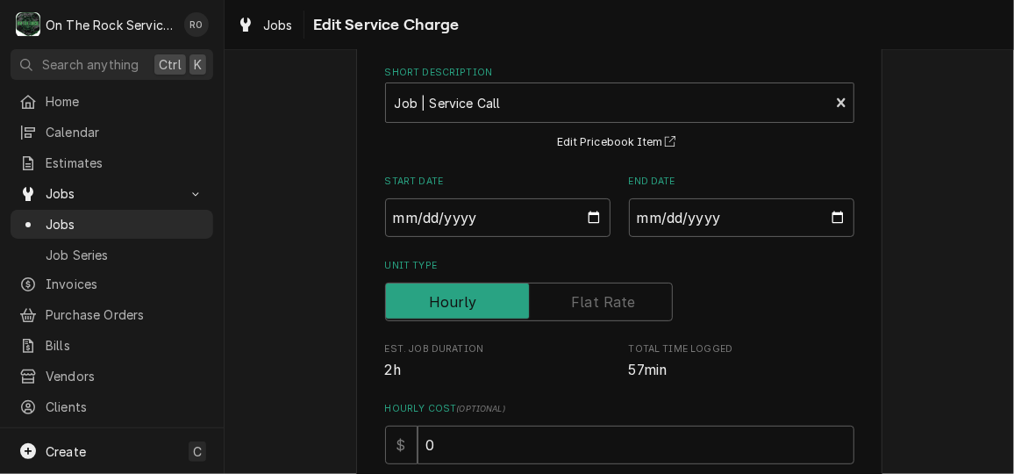
scroll to position [0, 0]
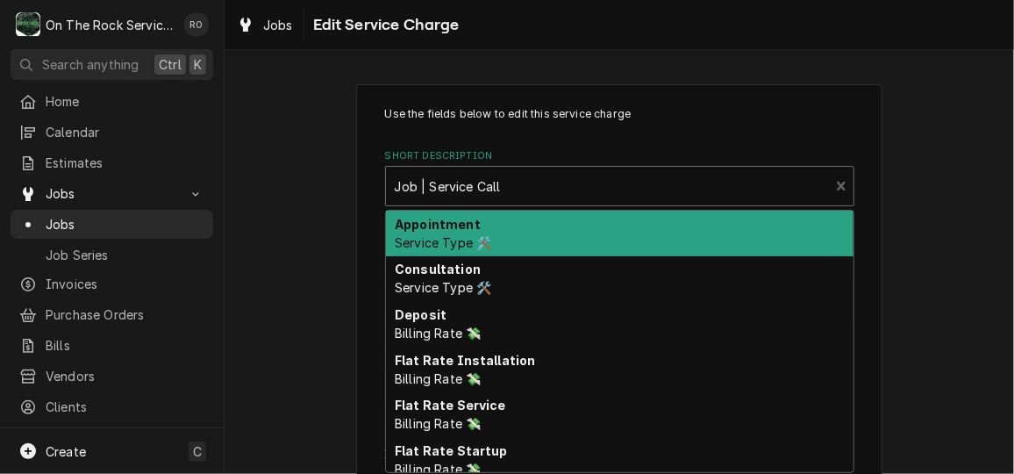
click at [505, 170] on div "Short Description" at bounding box center [608, 186] width 426 height 32
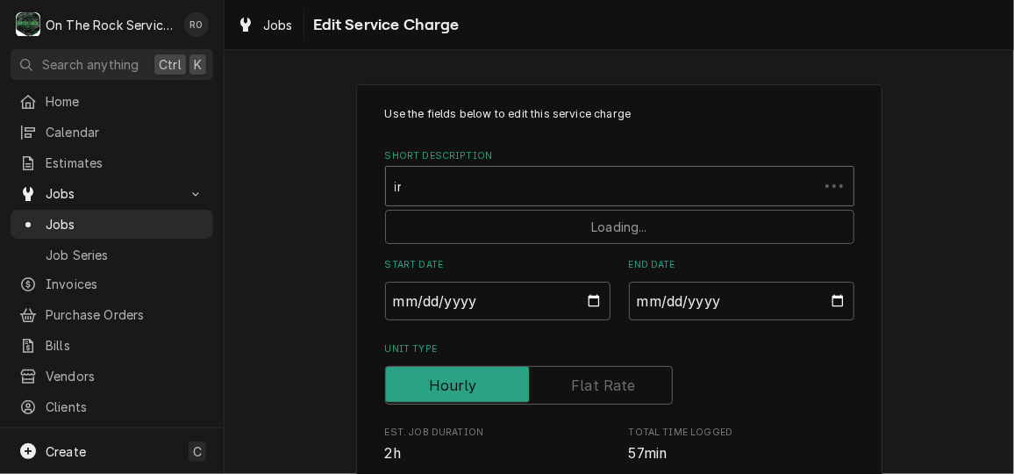
click at [505, 170] on div "in" at bounding box center [602, 186] width 415 height 32
type input "incurred"
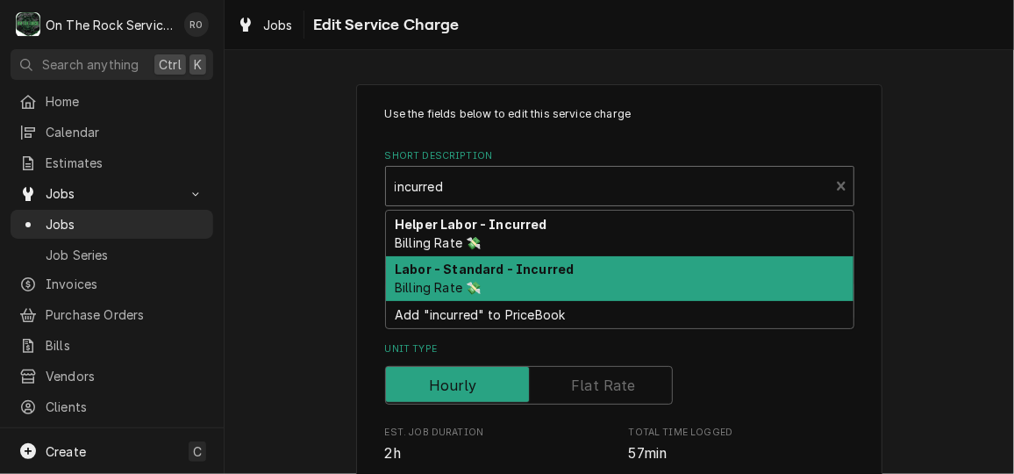
click at [522, 275] on strong "Labor - Standard - Incurred" at bounding box center [484, 268] width 179 height 15
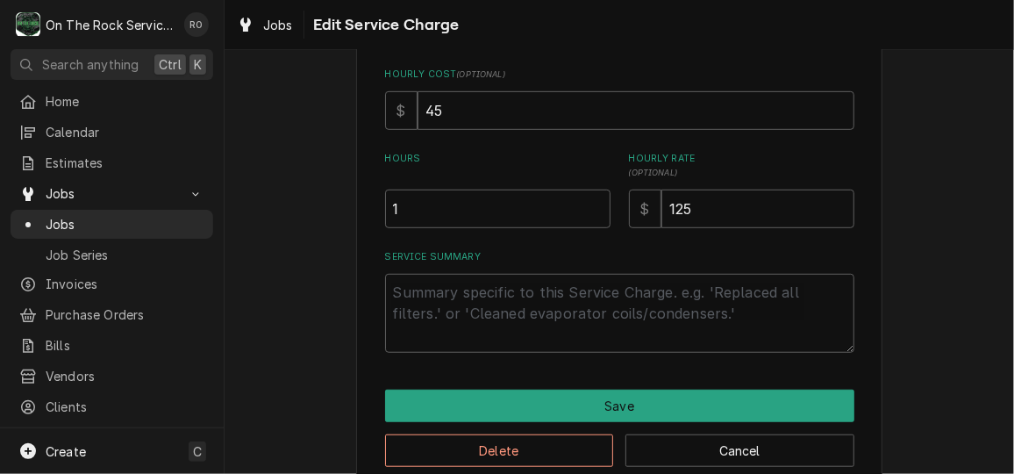
scroll to position [420, 0]
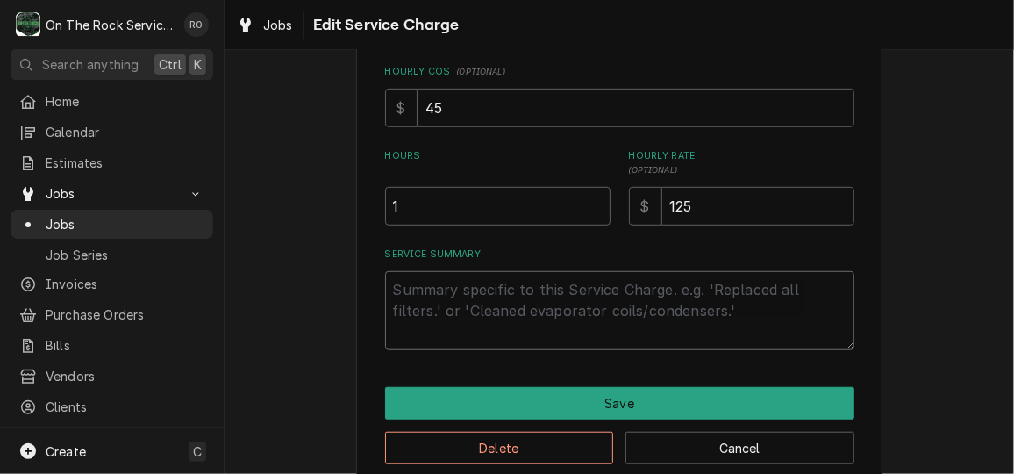
click at [476, 315] on textarea "Service Summary" at bounding box center [619, 310] width 469 height 79
paste textarea "10/2/25 TMB PROVIDE SERVICE PARTS AND LABOR TO DETERMINE THAT PER CUSTOMER WHEN…"
type textarea "x"
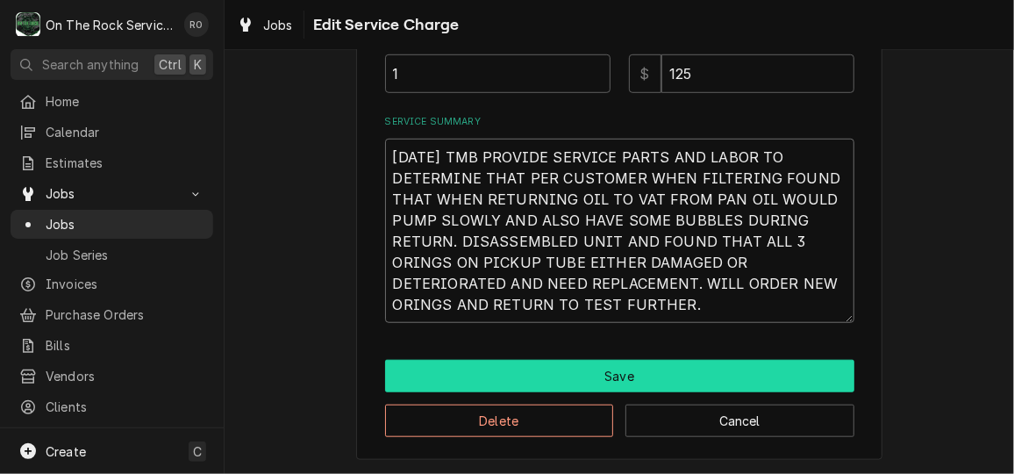
type textarea "10/2/25 TMB PROVIDE SERVICE PARTS AND LABOR TO DETERMINE THAT PER CUSTOMER WHEN…"
click at [587, 373] on button "Save" at bounding box center [619, 376] width 469 height 32
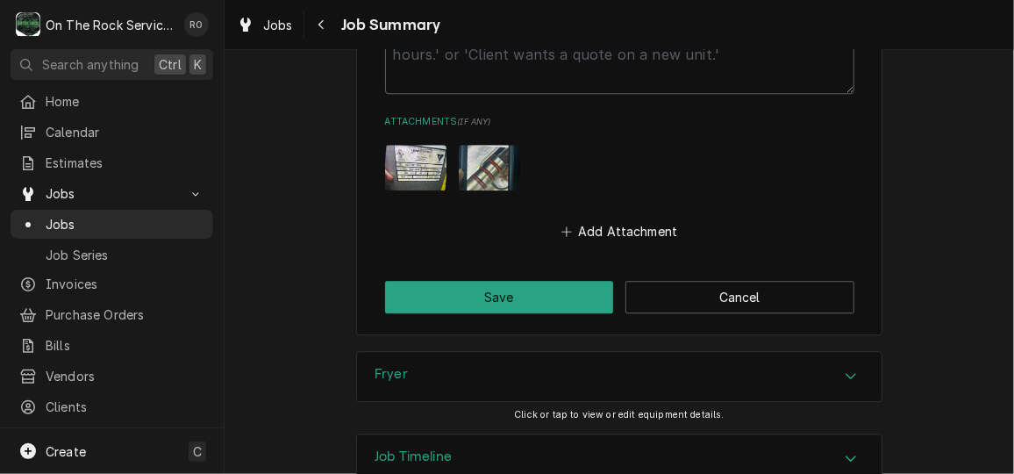
scroll to position [1923, 0]
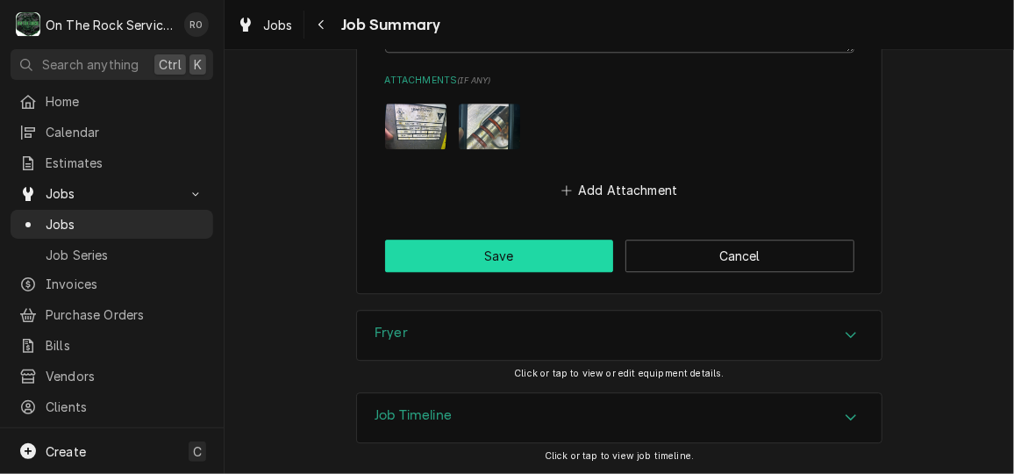
click at [524, 264] on button "Save" at bounding box center [499, 255] width 229 height 32
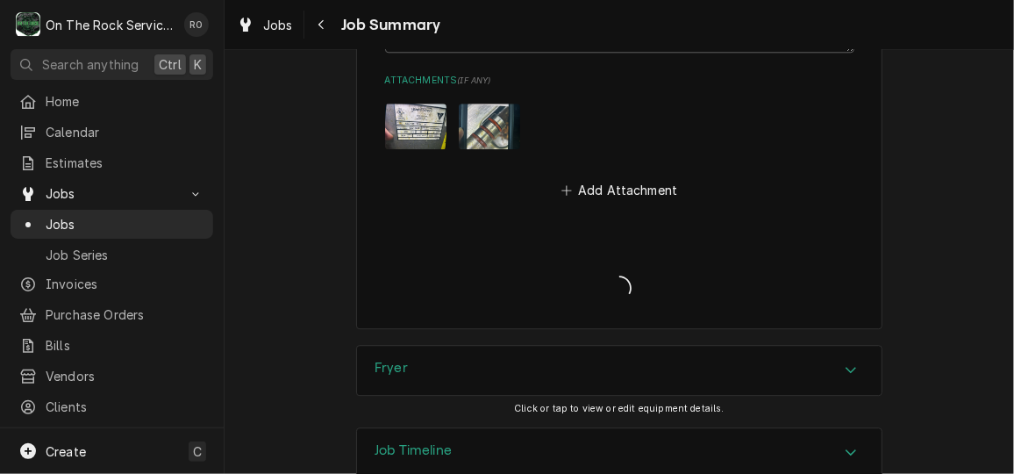
type textarea "x"
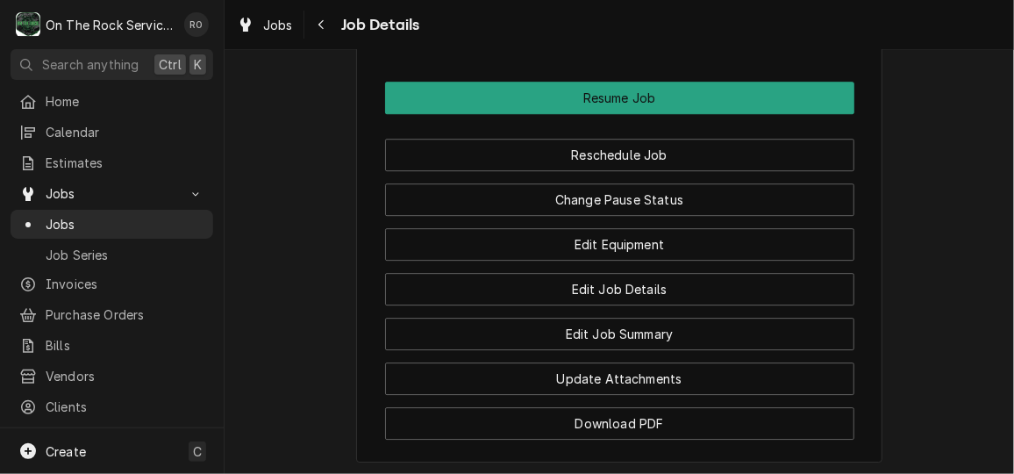
scroll to position [2184, 0]
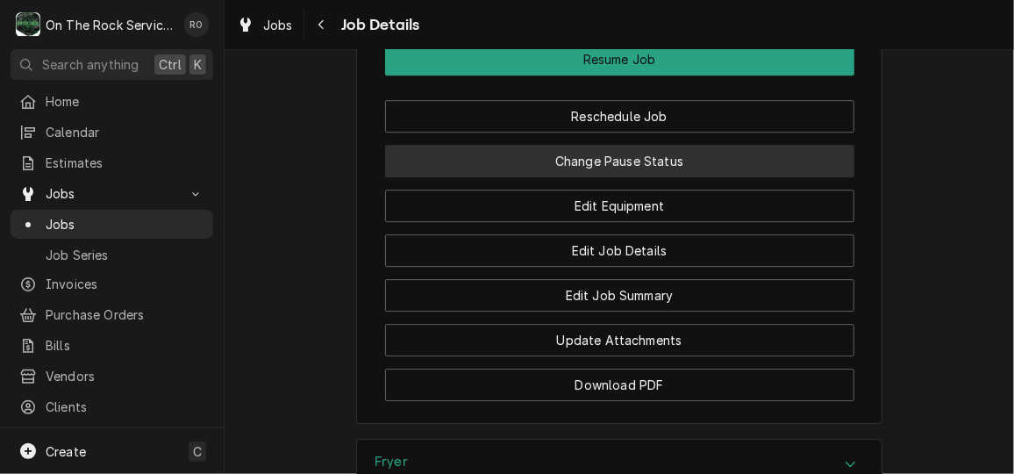
click at [726, 177] on button "Change Pause Status" at bounding box center [619, 161] width 469 height 32
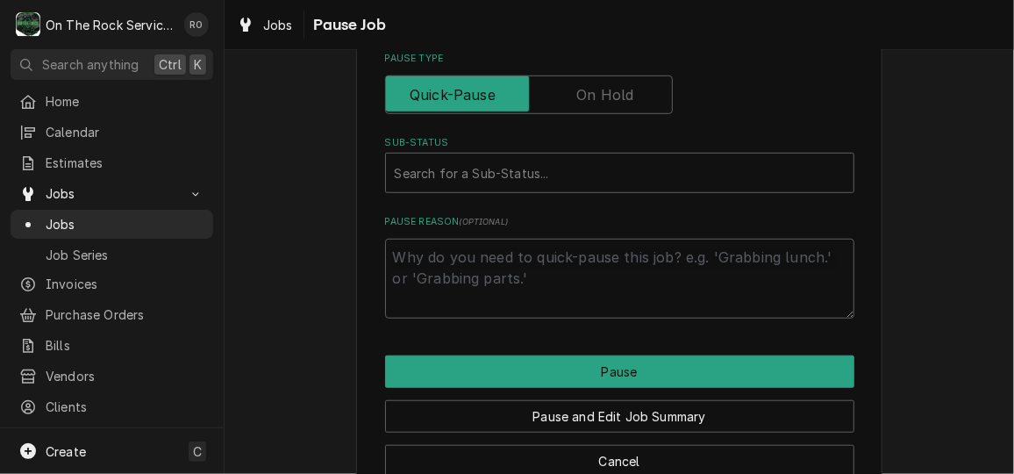
scroll to position [509, 0]
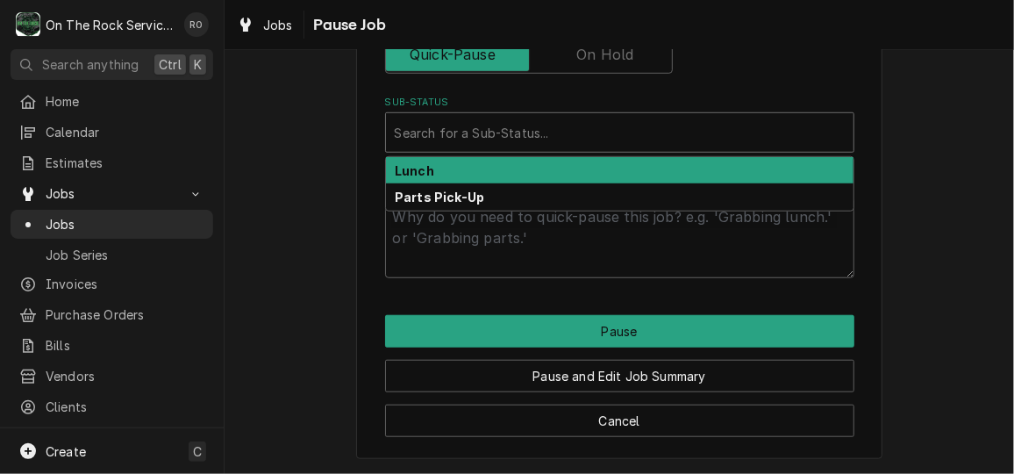
type textarea "x"
click at [580, 117] on div "Sub-Status" at bounding box center [620, 133] width 450 height 32
click at [597, 67] on input "Pause Type" at bounding box center [529, 54] width 272 height 39
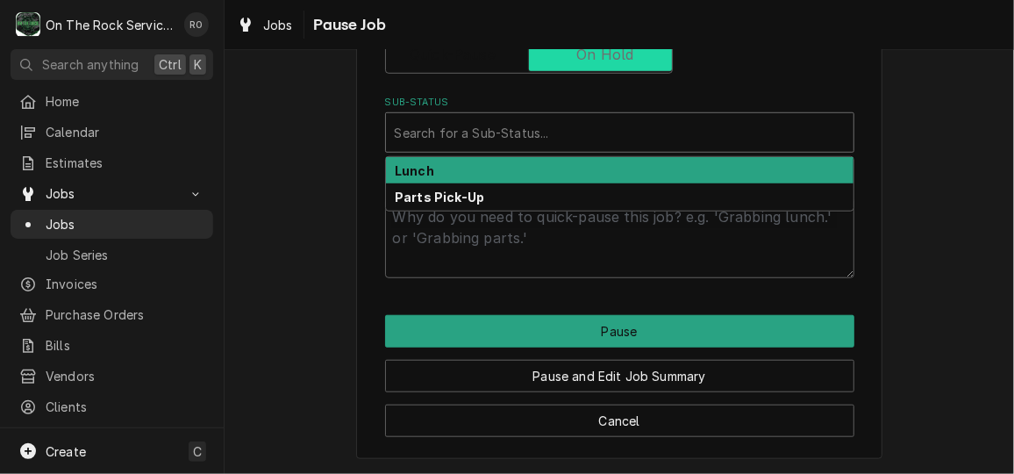
checkbox input "true"
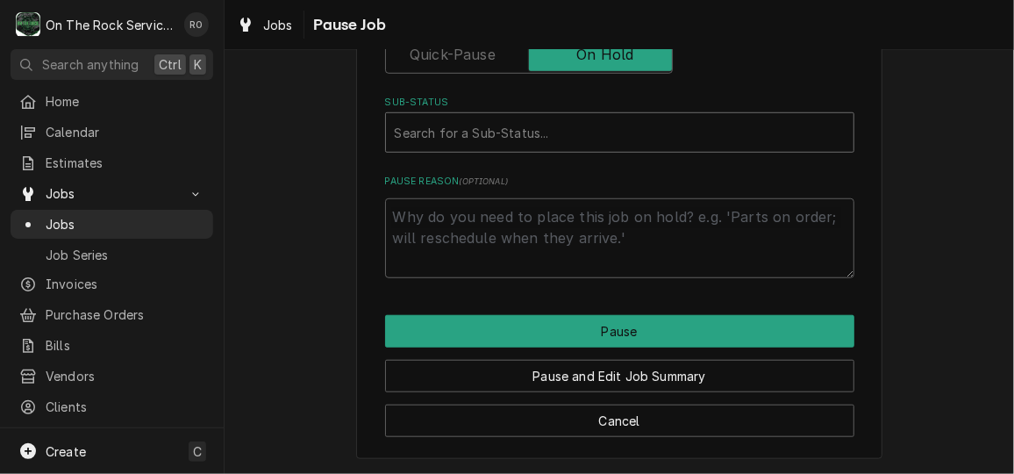
click at [601, 132] on div "Sub-Status" at bounding box center [620, 133] width 450 height 32
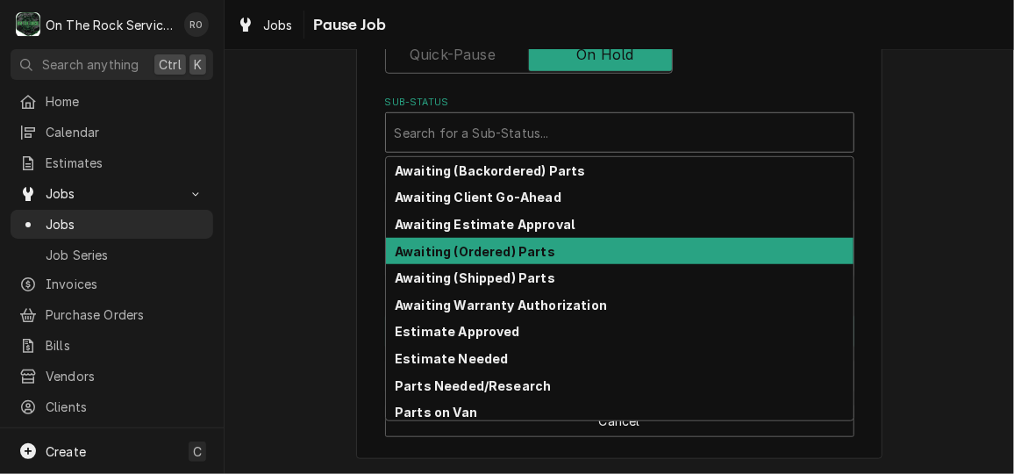
click at [600, 254] on div "Awaiting (Ordered) Parts" at bounding box center [619, 251] width 467 height 27
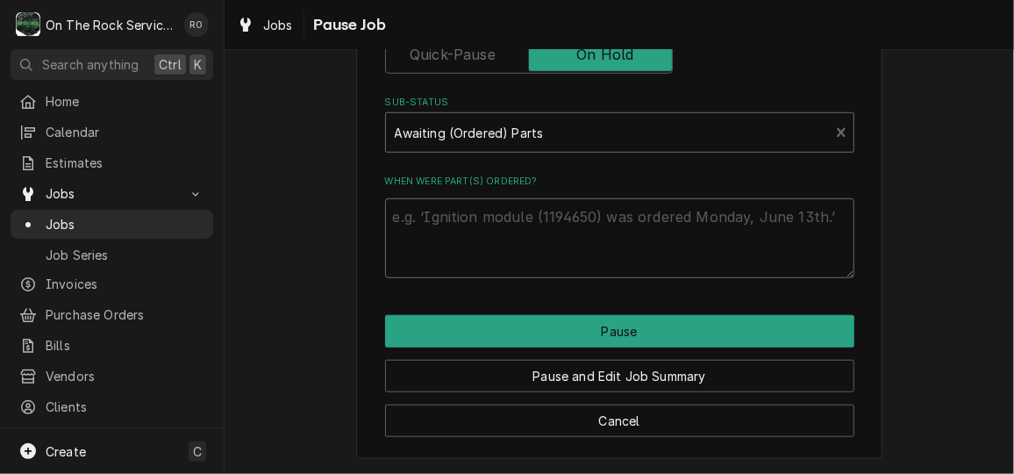
click at [600, 254] on textarea "When were part(s) ordered?" at bounding box center [619, 237] width 469 height 79
type textarea "x"
type textarea "t"
type textarea "x"
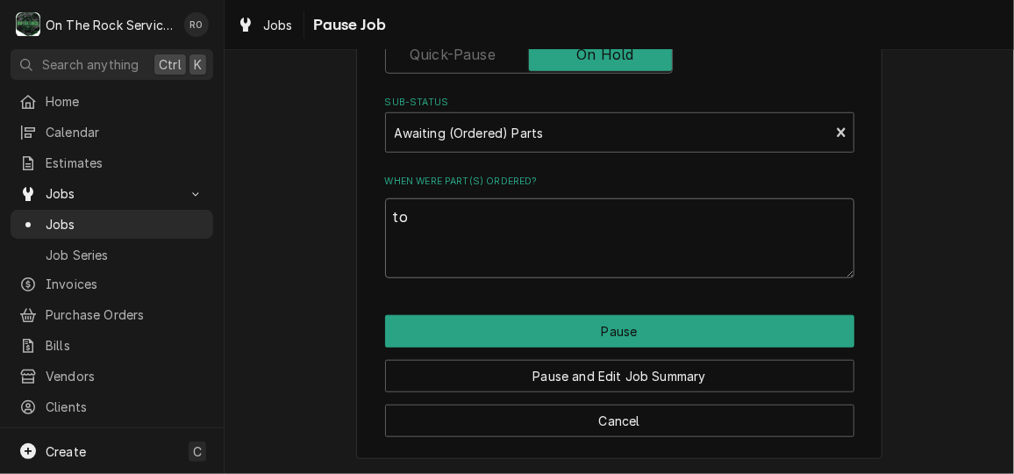
type textarea "tod"
type textarea "x"
type textarea "[DATE]"
type textarea "x"
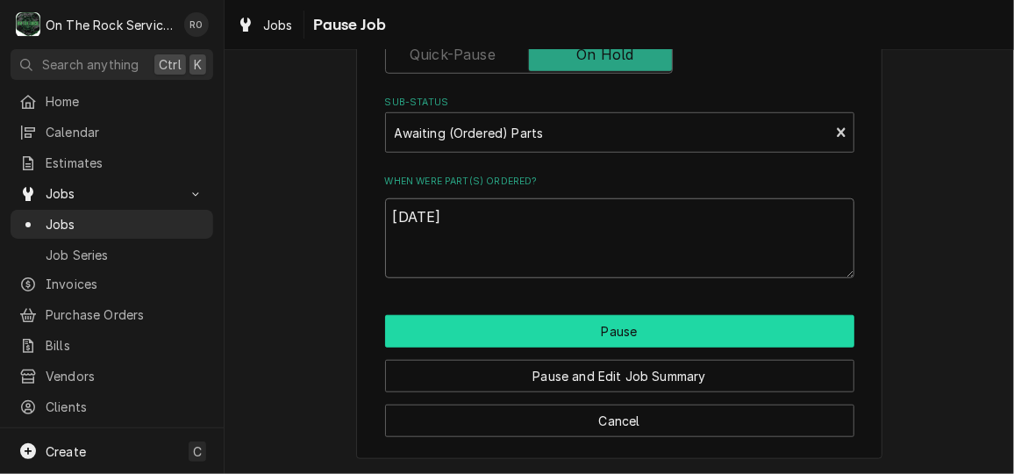
type textarea "[DATE]"
click at [585, 332] on button "Pause" at bounding box center [619, 331] width 469 height 32
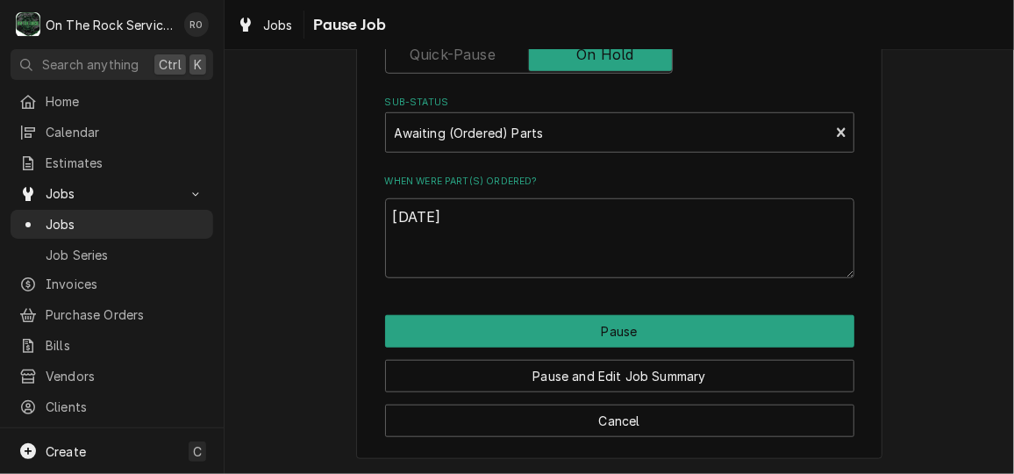
type textarea "x"
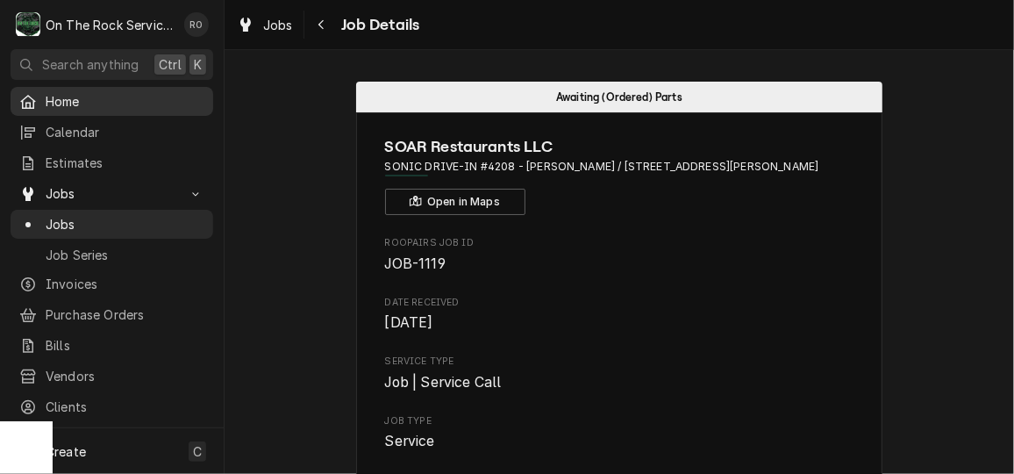
click at [97, 95] on span "Home" at bounding box center [125, 101] width 159 height 18
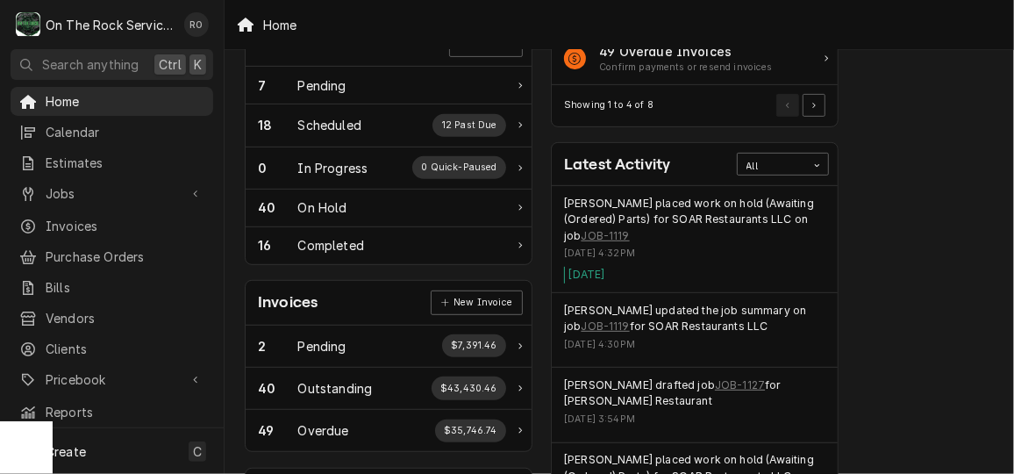
scroll to position [236, 11]
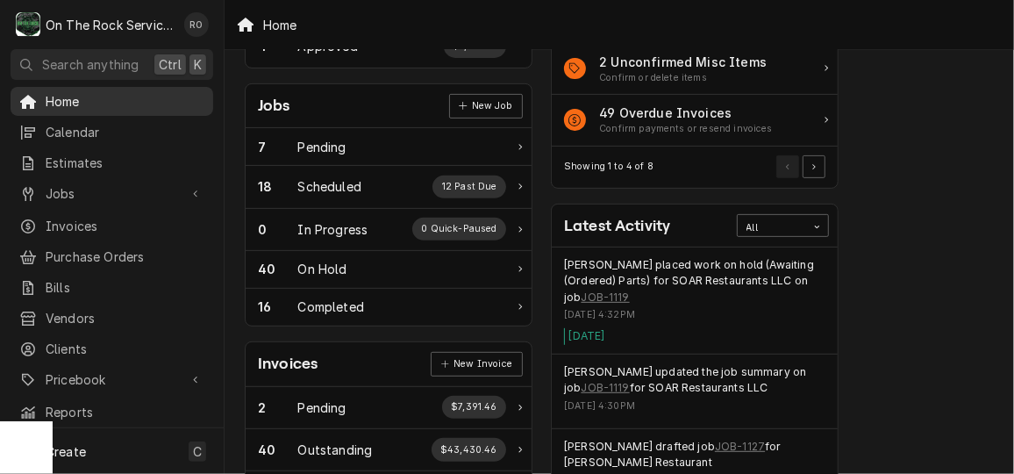
click at [144, 92] on span "Home" at bounding box center [125, 101] width 159 height 18
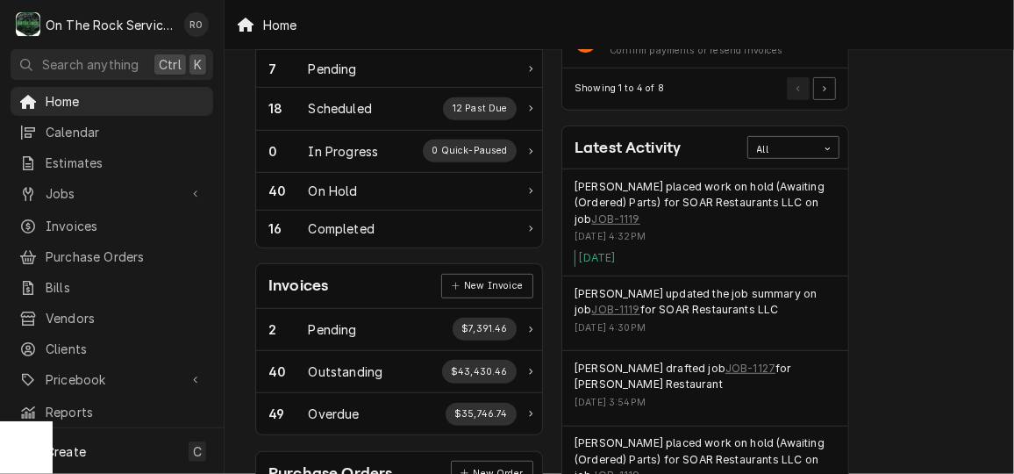
scroll to position [307, 0]
